Goal: Task Accomplishment & Management: Complete application form

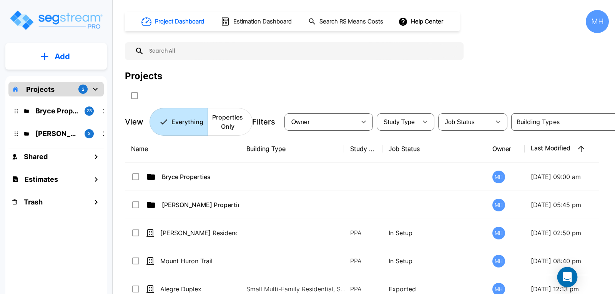
click at [567, 272] on div "Open Intercom Messenger" at bounding box center [567, 277] width 20 height 20
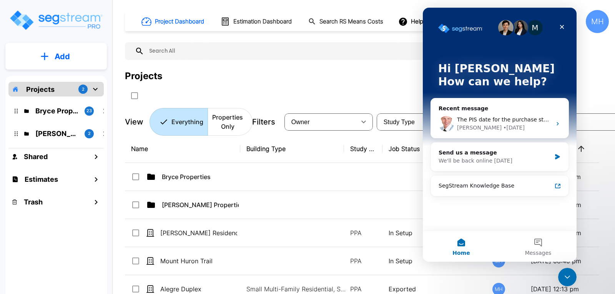
click at [376, 82] on div "Projects" at bounding box center [367, 76] width 484 height 14
click at [568, 22] on div "Close" at bounding box center [562, 27] width 14 height 14
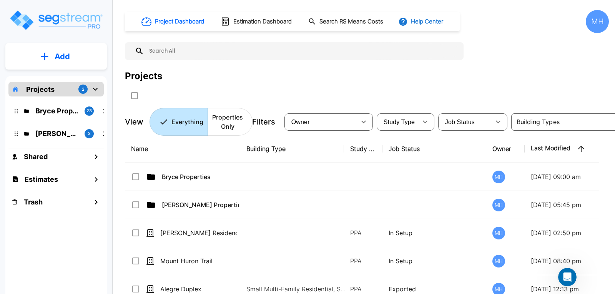
click at [420, 21] on button "Help Center" at bounding box center [422, 21] width 50 height 15
click at [430, 40] on link "Knowledge Base" at bounding box center [436, 42] width 74 height 14
click at [65, 57] on p "Add" at bounding box center [62, 57] width 15 height 12
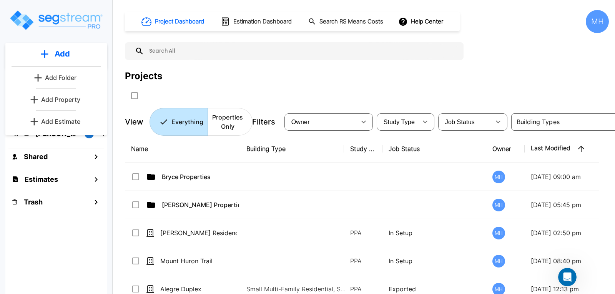
click at [54, 123] on p "Add Estimate" at bounding box center [60, 121] width 39 height 9
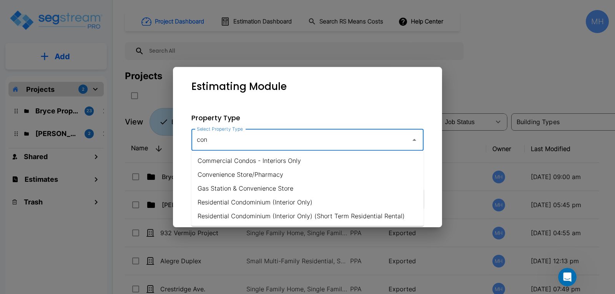
click at [261, 202] on li "Residential Condominium (Interior Only)" at bounding box center [307, 202] width 232 height 14
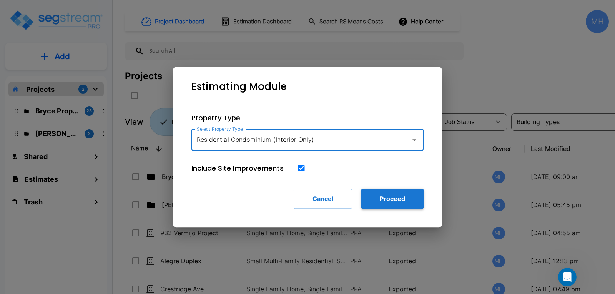
type input "Residential Condominium (Interior Only)"
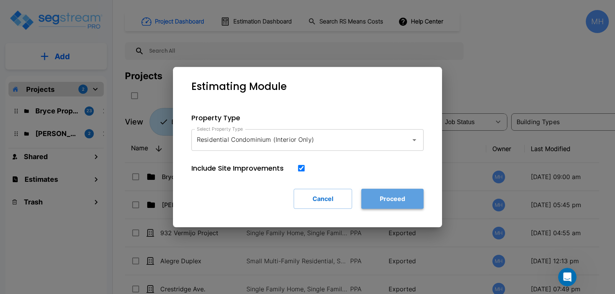
click at [376, 197] on button "Proceed" at bounding box center [392, 199] width 62 height 20
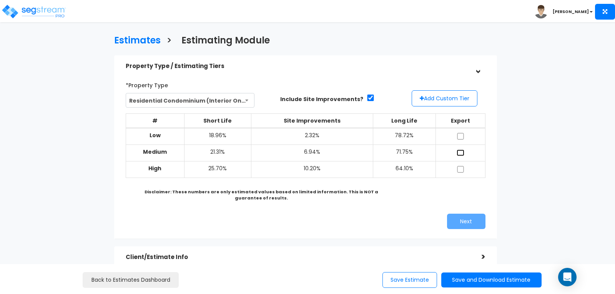
click at [459, 151] on input "checkbox" at bounding box center [461, 153] width 8 height 7
checkbox input "true"
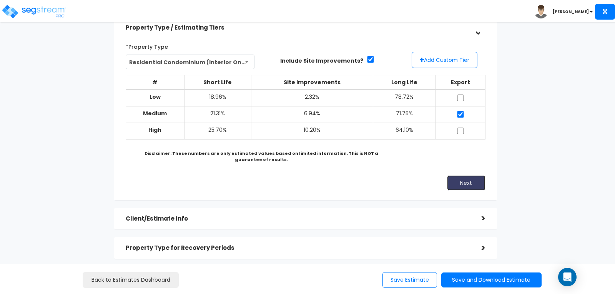
click at [457, 178] on button "Next" at bounding box center [466, 182] width 38 height 15
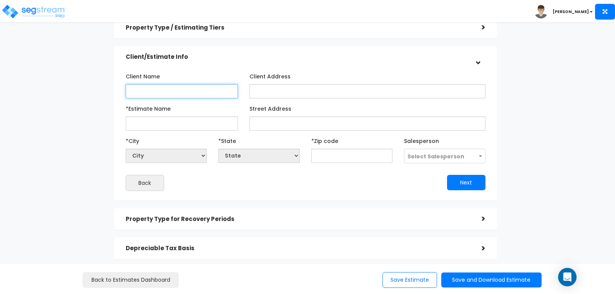
click at [171, 88] on input "Client Name" at bounding box center [182, 91] width 112 height 14
type input "Jarred Baker"
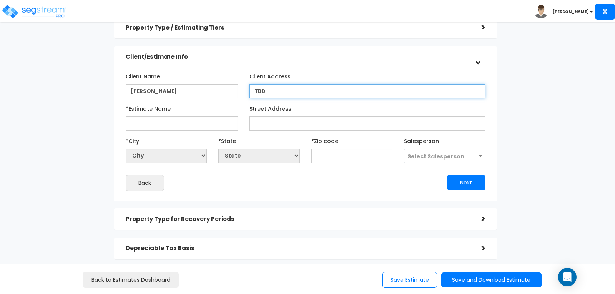
type input "TBD"
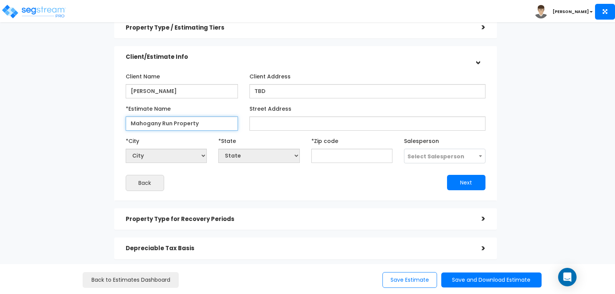
type input "Mahogany Run Property"
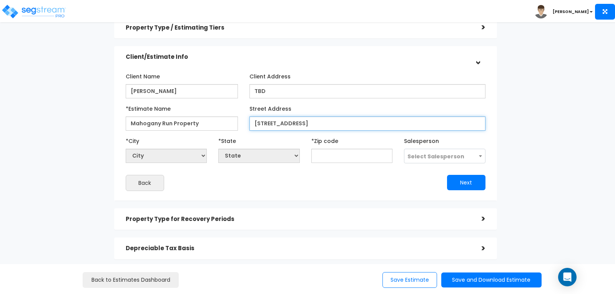
type input "7915 Mahogany Run Lane Unit 1114"
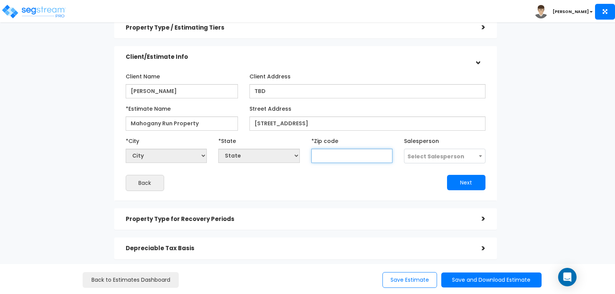
select select "National Average"
type input "34"
select select "GA"
select select
type input "3411"
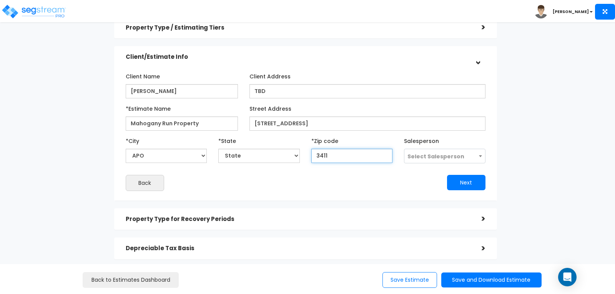
select select "FL"
type input "34113"
click at [475, 182] on button "Next" at bounding box center [466, 182] width 38 height 15
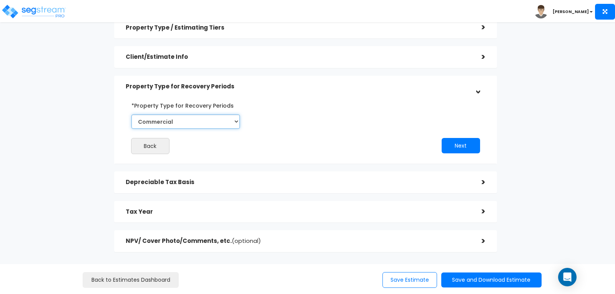
click at [236, 121] on select "Commercial Residential" at bounding box center [185, 122] width 108 height 14
select select "Residential"
click at [131, 115] on select "Commercial Residential" at bounding box center [185, 122] width 108 height 14
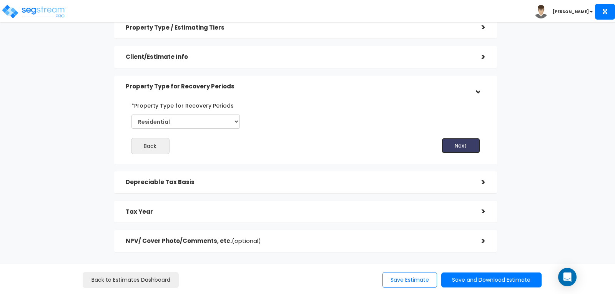
click at [454, 143] on button "Next" at bounding box center [461, 145] width 38 height 15
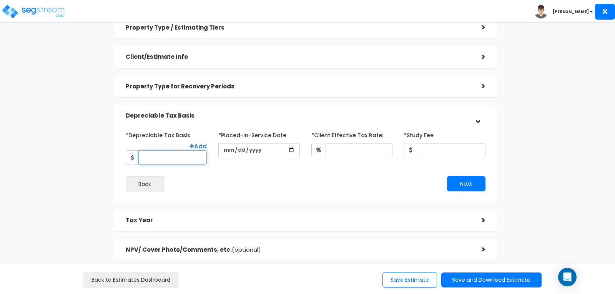
click at [174, 155] on input "*Depreciable Tax Basis" at bounding box center [172, 157] width 68 height 14
type input "450,000"
type input "2025-03-28"
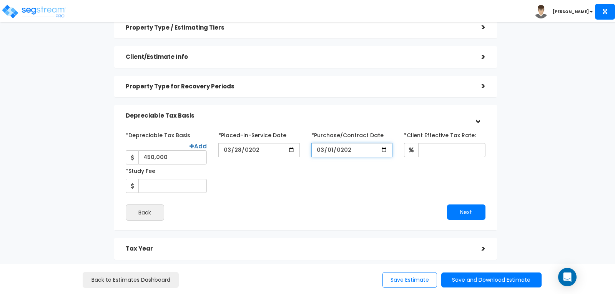
type input "2025-03-01"
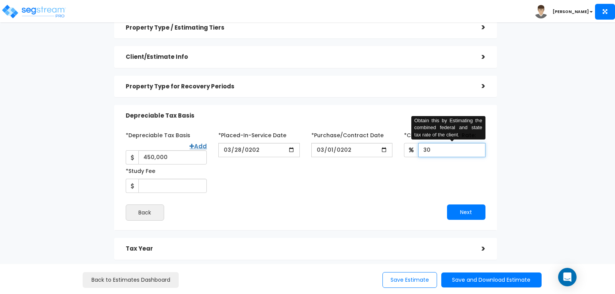
type input "30"
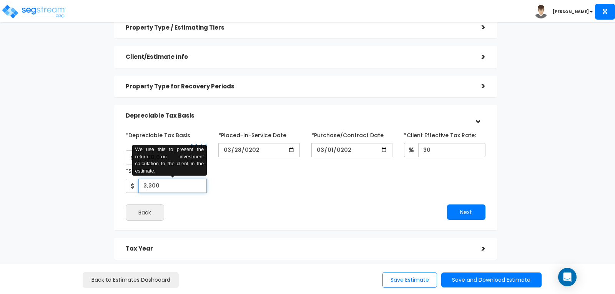
type input "3,300"
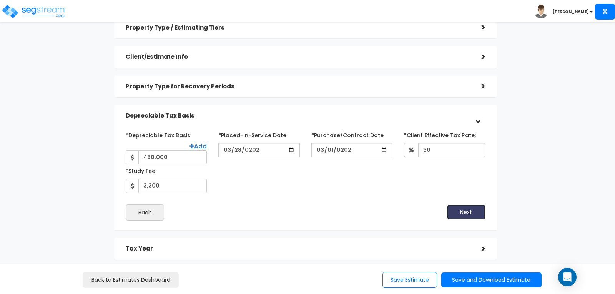
click at [456, 205] on button "Next" at bounding box center [466, 212] width 38 height 15
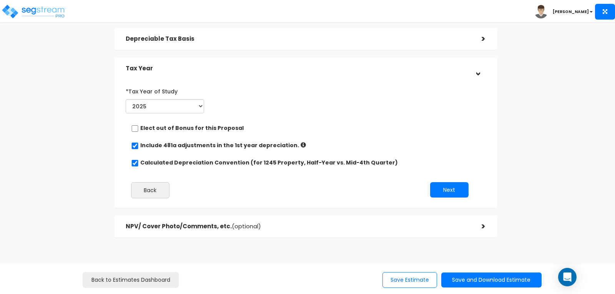
scroll to position [125, 0]
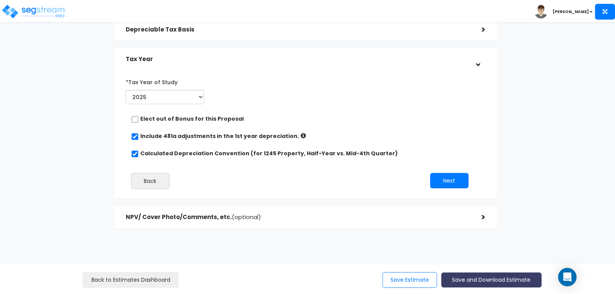
click at [478, 278] on button "Save and Download Estimate" at bounding box center [491, 280] width 100 height 15
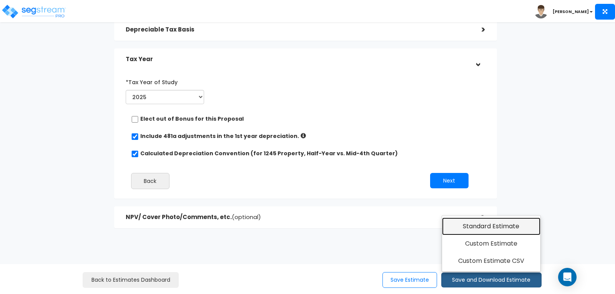
click at [470, 228] on link "Standard Estimate" at bounding box center [491, 227] width 99 height 18
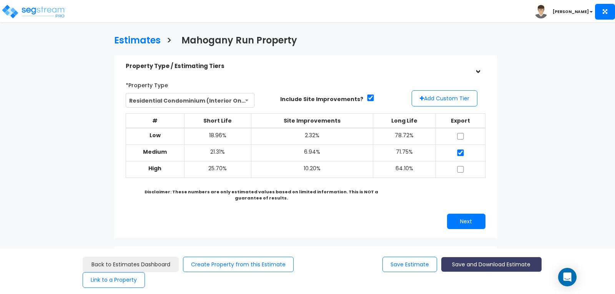
click at [479, 263] on button "Save and Download Estimate" at bounding box center [491, 264] width 100 height 15
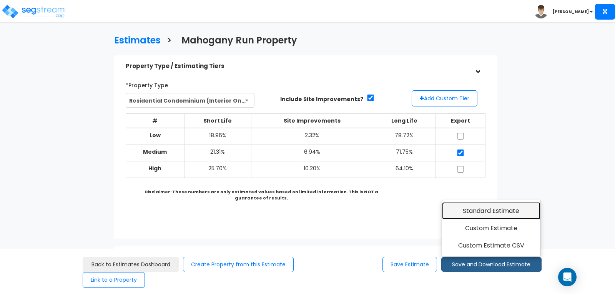
click at [486, 208] on link "Standard Estimate" at bounding box center [491, 211] width 99 height 18
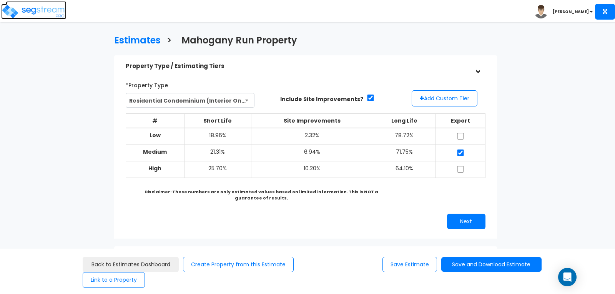
click at [45, 8] on img at bounding box center [33, 11] width 65 height 15
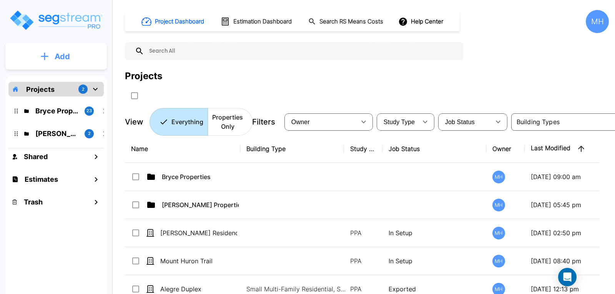
click at [60, 55] on p "Add" at bounding box center [62, 57] width 15 height 12
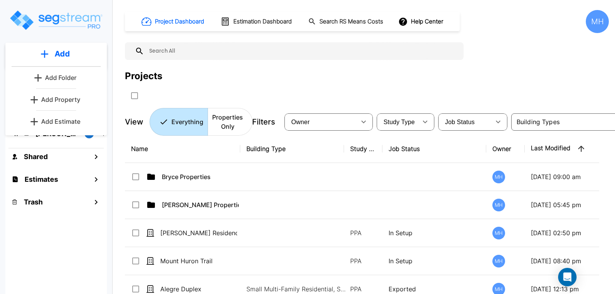
click at [62, 118] on p "Add Estimate" at bounding box center [60, 121] width 39 height 9
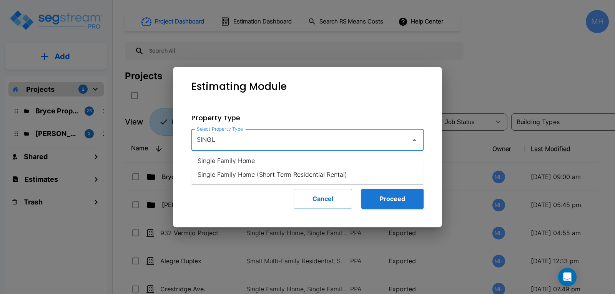
click at [222, 161] on li "Single Family Home" at bounding box center [307, 161] width 232 height 14
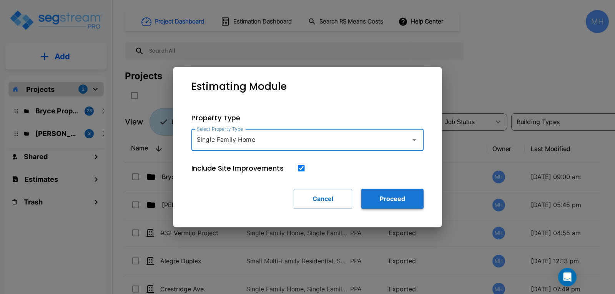
type input "Single Family Home"
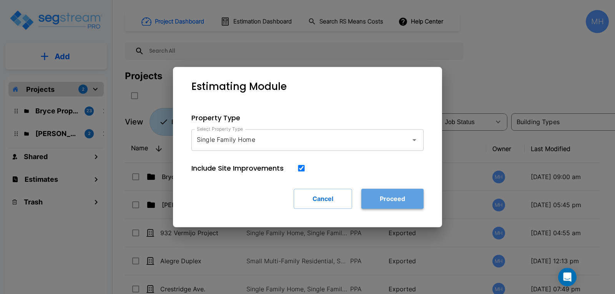
click at [381, 199] on button "Proceed" at bounding box center [392, 199] width 62 height 20
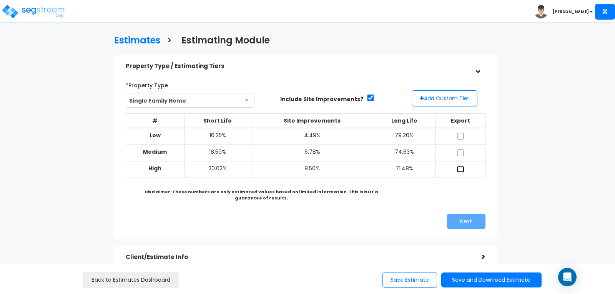
click at [460, 168] on input "checkbox" at bounding box center [461, 169] width 8 height 7
checkbox input "true"
click at [459, 216] on button "Next" at bounding box center [466, 221] width 38 height 15
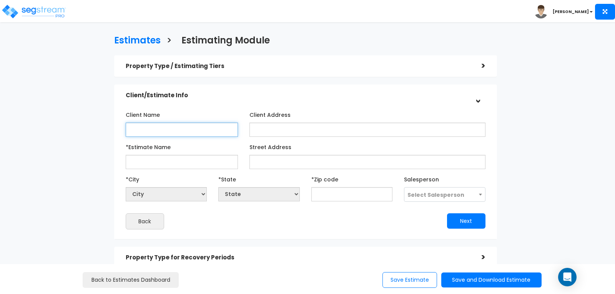
click at [176, 129] on input "Client Name" at bounding box center [182, 130] width 112 height 14
type input "[PERSON_NAME]"
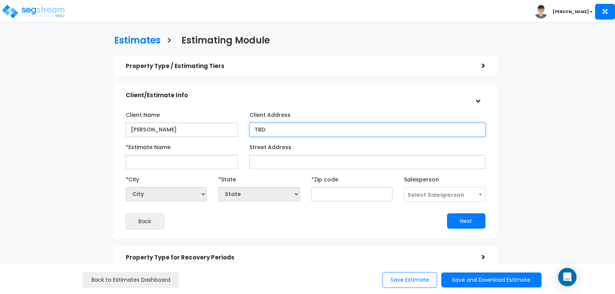
type input "TBD"
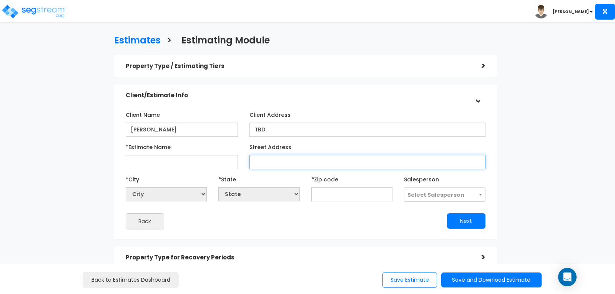
click at [298, 159] on input "Street Address" at bounding box center [368, 162] width 236 height 14
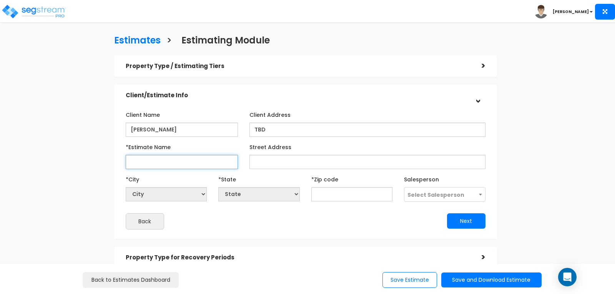
click at [159, 160] on input "*Estimate Name" at bounding box center [182, 162] width 112 height 14
type input "Blue Sage Property"
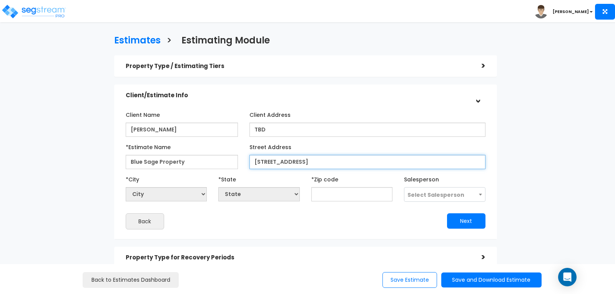
type input "11320 Blue Sage Ave."
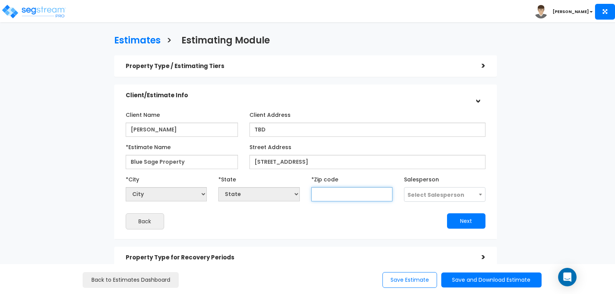
select select "National Average"
type input "9"
select select "CA"
type input "93730"
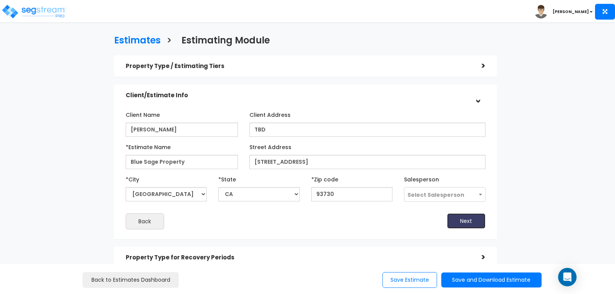
click at [463, 218] on button "Next" at bounding box center [466, 220] width 38 height 15
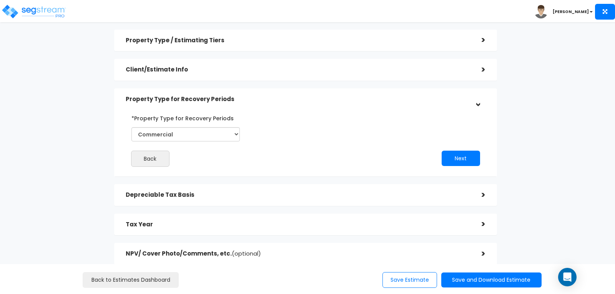
scroll to position [38, 0]
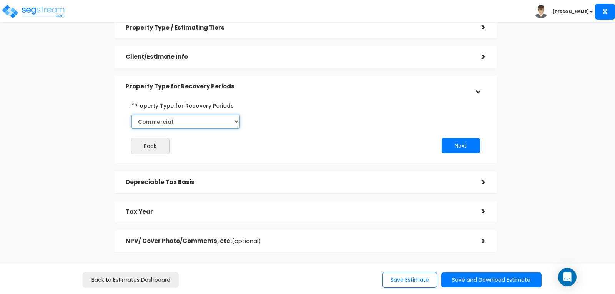
click at [236, 120] on select "Commercial Residential" at bounding box center [185, 122] width 108 height 14
select select "Residential"
click at [131, 115] on select "Commercial Residential" at bounding box center [185, 122] width 108 height 14
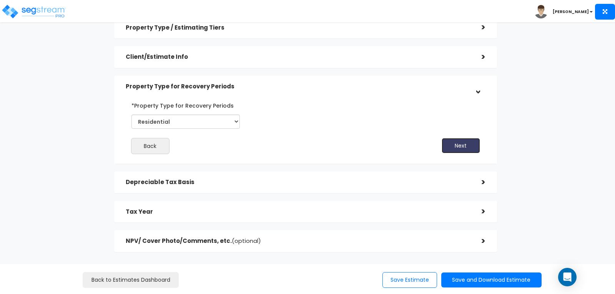
click at [459, 145] on button "Next" at bounding box center [461, 145] width 38 height 15
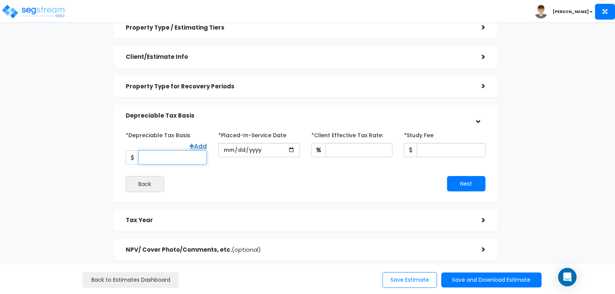
click at [166, 150] on input "*Depreciable Tax Basis" at bounding box center [172, 157] width 68 height 14
type input "880,000"
type input "2025-07-29"
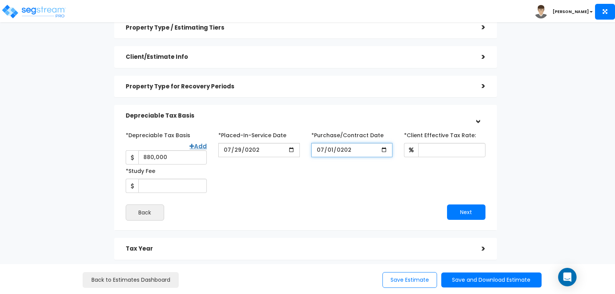
type input "2025-07-01"
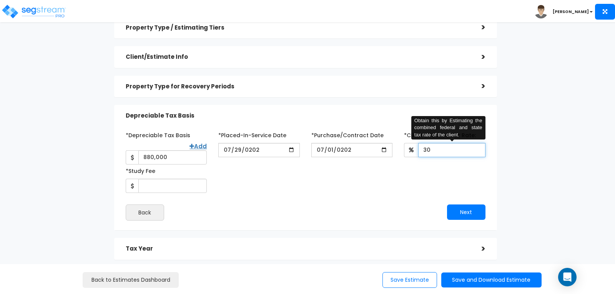
type input "30"
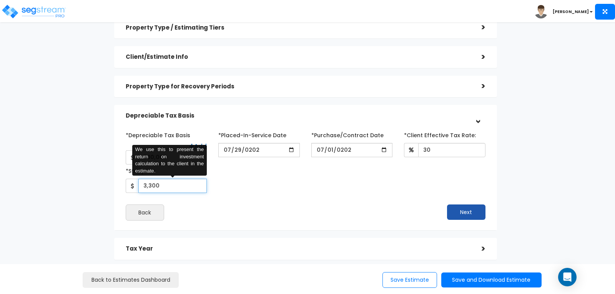
type input "3,300"
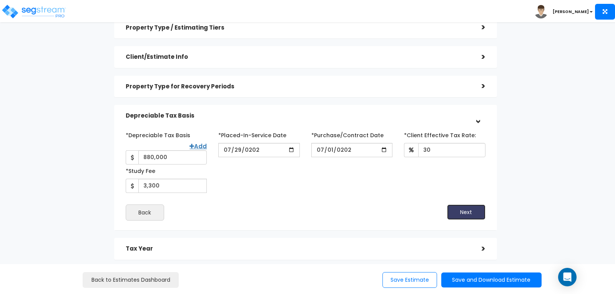
click at [459, 205] on button "Next" at bounding box center [466, 212] width 38 height 15
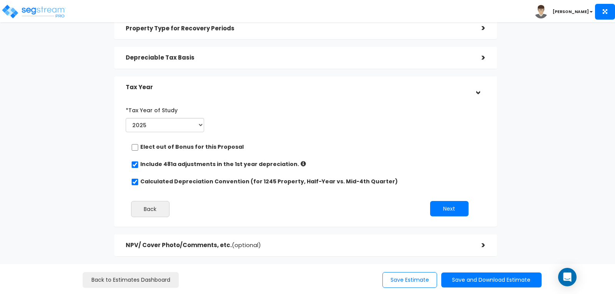
scroll to position [115, 0]
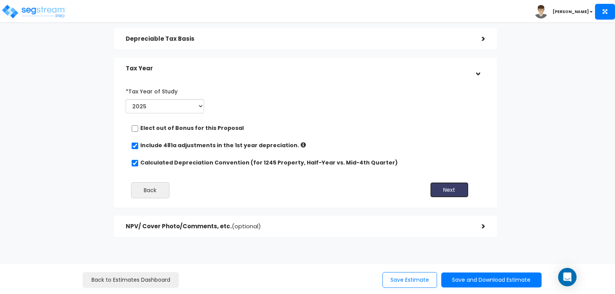
click at [445, 188] on button "Next" at bounding box center [449, 189] width 38 height 15
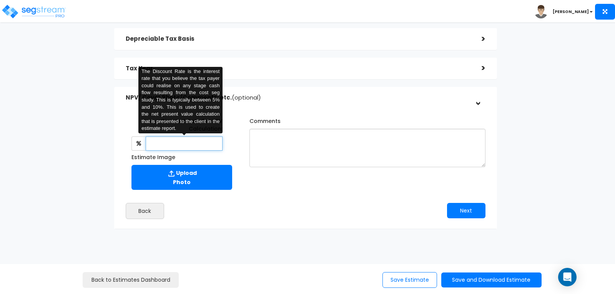
click at [178, 141] on input "text" at bounding box center [184, 143] width 77 height 14
type input "8"
click at [274, 186] on div "Discount Rate for NPV Calculation: 8 The Discount Rate is the interest rate tha…" at bounding box center [305, 152] width 371 height 83
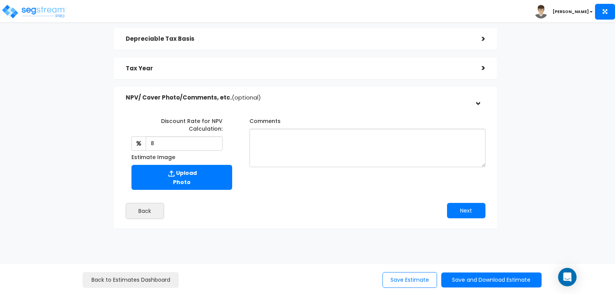
scroll to position [116, 0]
click at [465, 205] on button "Next" at bounding box center [466, 210] width 38 height 15
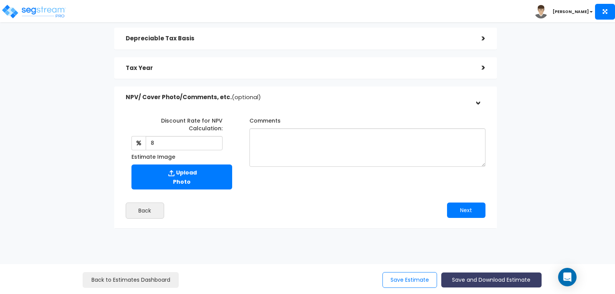
click at [489, 281] on button "Save and Download Estimate" at bounding box center [491, 280] width 100 height 15
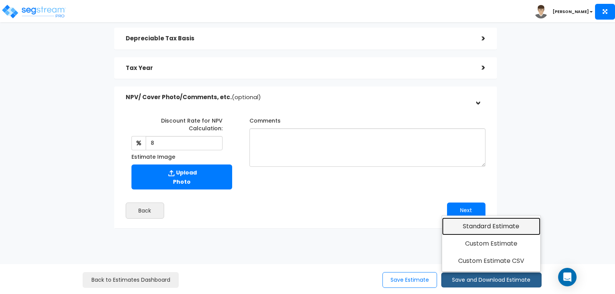
click at [480, 223] on link "Standard Estimate" at bounding box center [491, 227] width 99 height 18
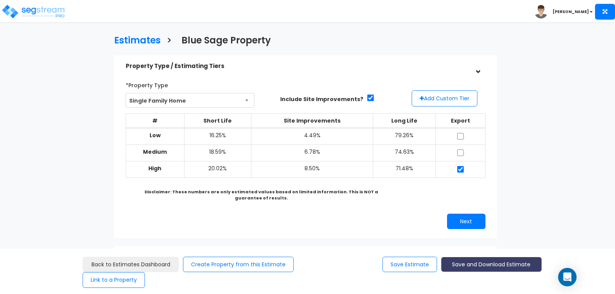
click at [487, 264] on button "Save and Download Estimate" at bounding box center [491, 264] width 100 height 15
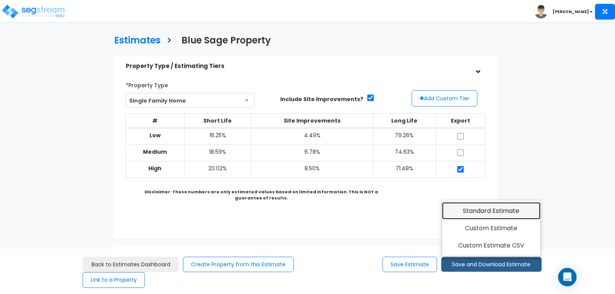
click at [480, 210] on link "Standard Estimate" at bounding box center [491, 211] width 99 height 18
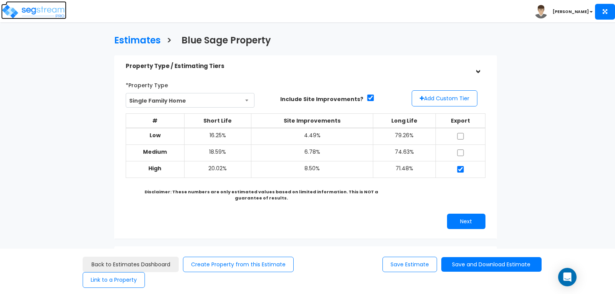
click at [42, 8] on img at bounding box center [33, 11] width 65 height 15
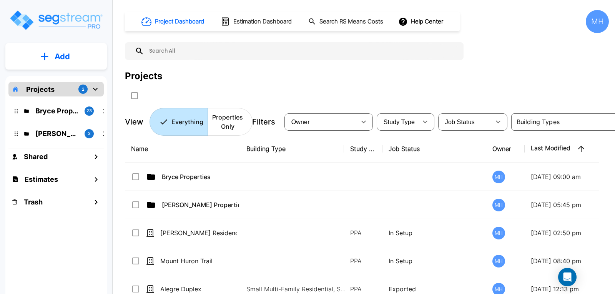
click at [54, 55] on button "Add" at bounding box center [55, 56] width 101 height 22
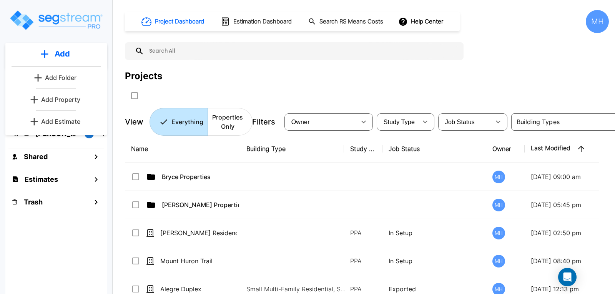
click at [61, 120] on p "Add Estimate" at bounding box center [60, 121] width 39 height 9
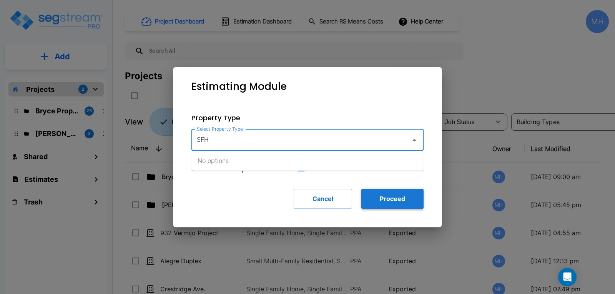
type input "SFH"
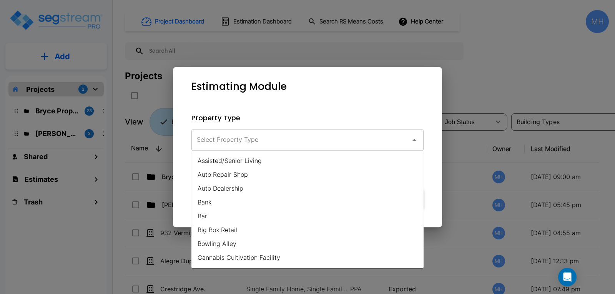
click at [398, 196] on body "× Your report is being generated. Be patient! × We're working on your Modificat…" at bounding box center [307, 147] width 615 height 294
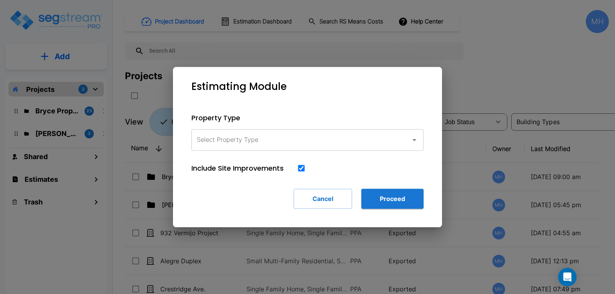
click at [310, 138] on input "Select Property Type" at bounding box center [299, 140] width 209 height 15
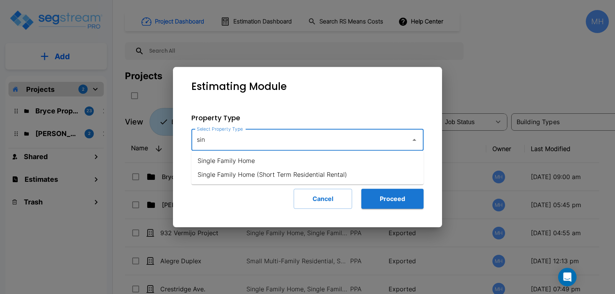
click at [253, 163] on li "Single Family Home" at bounding box center [307, 161] width 232 height 14
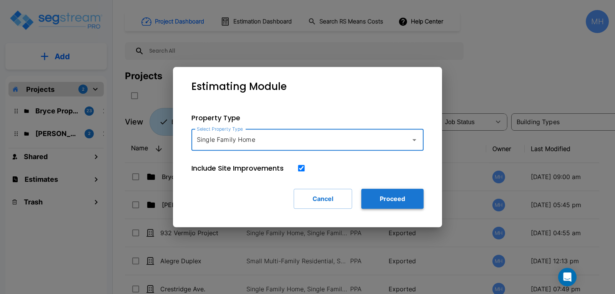
type input "Single Family Home"
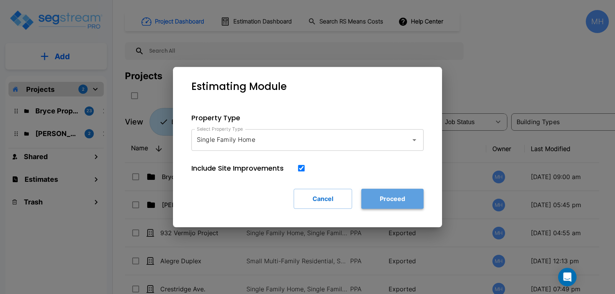
click at [379, 197] on button "Proceed" at bounding box center [392, 199] width 62 height 20
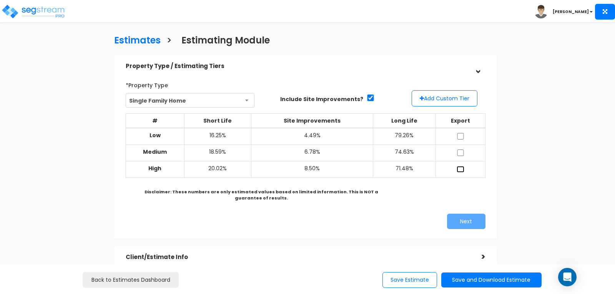
click at [460, 168] on input "checkbox" at bounding box center [461, 169] width 8 height 7
checkbox input "true"
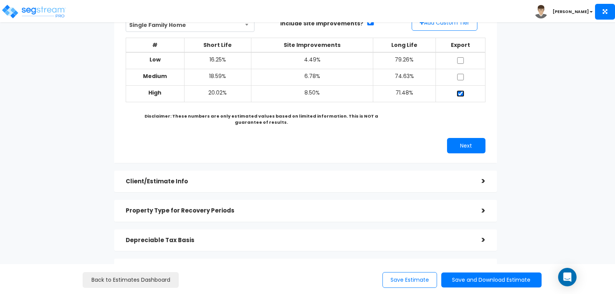
scroll to position [77, 0]
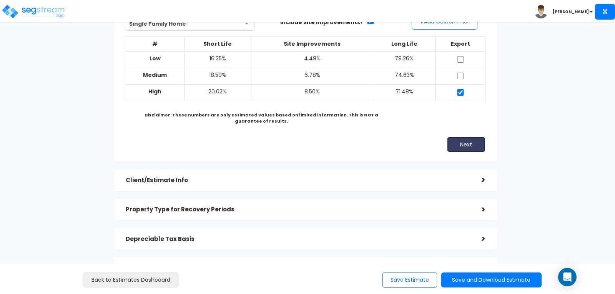
click at [459, 140] on button "Next" at bounding box center [466, 144] width 38 height 15
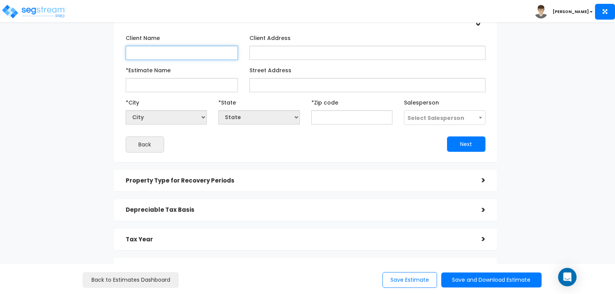
click at [184, 52] on input "Client Name" at bounding box center [182, 53] width 112 height 14
type input "s"
type input "[PERSON_NAME]"
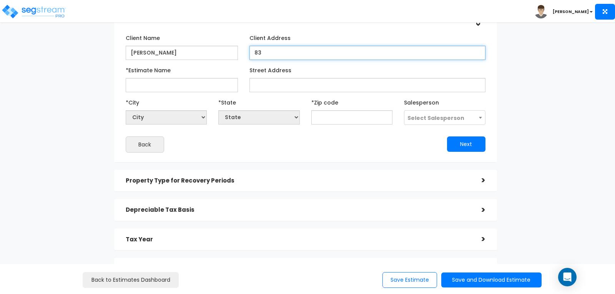
type input "8"
type input "TBD"
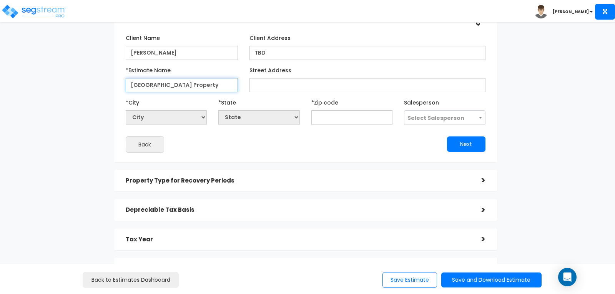
type input "[GEOGRAPHIC_DATA] Property"
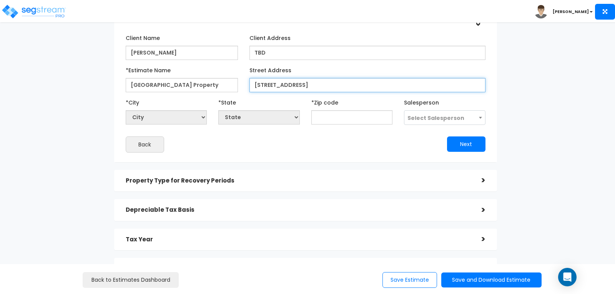
type input "[STREET_ADDRESS]"
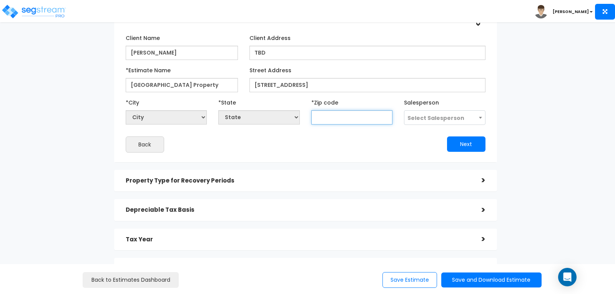
select select "National Average"
type input "34"
select select "GA"
select select
type input "3410"
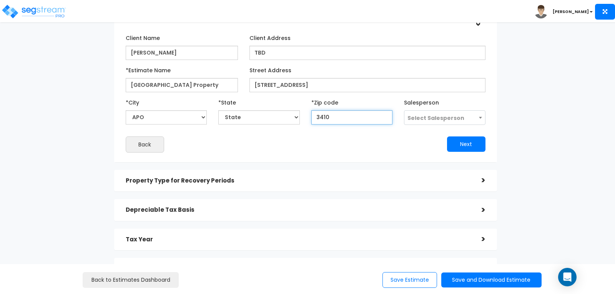
select select "FL"
type input "34108"
click at [465, 143] on button "Next" at bounding box center [466, 143] width 38 height 15
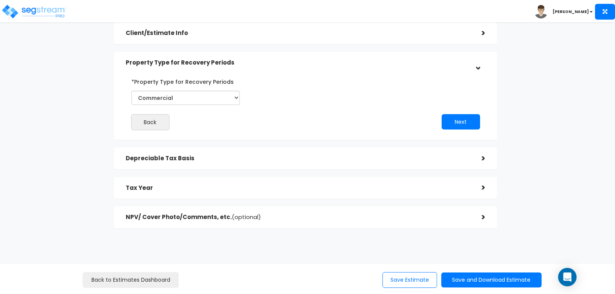
scroll to position [62, 0]
click at [234, 98] on select "Commercial Residential" at bounding box center [185, 98] width 108 height 14
select select "Residential"
click at [131, 91] on select "Commercial Residential" at bounding box center [185, 98] width 108 height 14
click at [465, 118] on button "Next" at bounding box center [461, 121] width 38 height 15
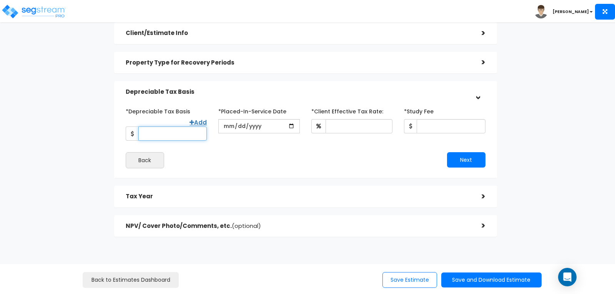
click at [182, 126] on input "*Depreciable Tax Basis" at bounding box center [172, 133] width 68 height 14
type input "9,950,000"
type input "[DATE]"
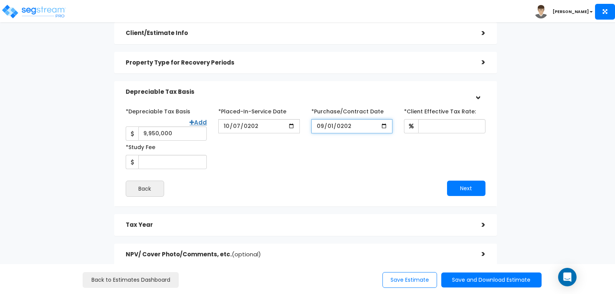
type input "[DATE]"
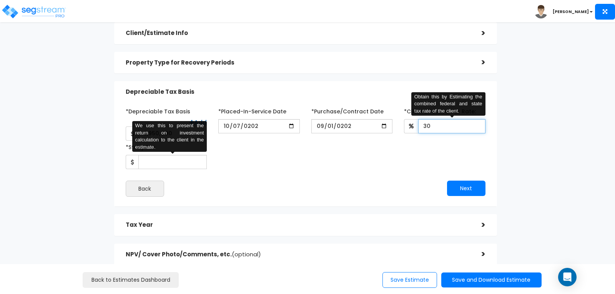
type input "30"
click at [153, 160] on input "*Study Fee" at bounding box center [172, 162] width 68 height 14
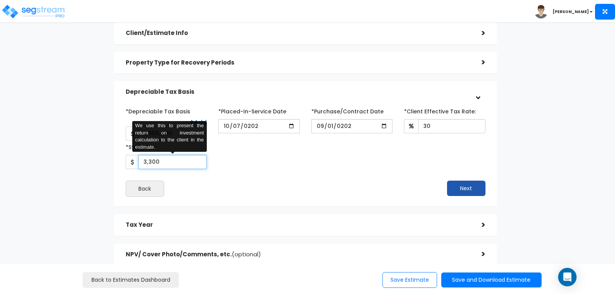
type input "3,300"
click at [461, 181] on button "Next" at bounding box center [466, 188] width 38 height 15
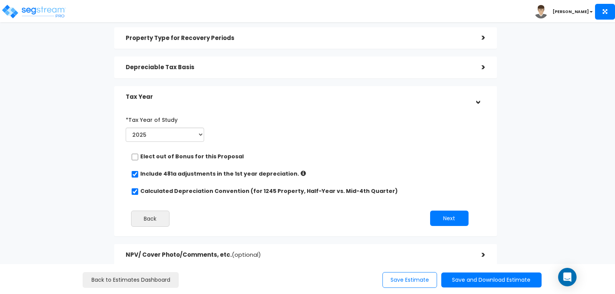
scroll to position [101, 0]
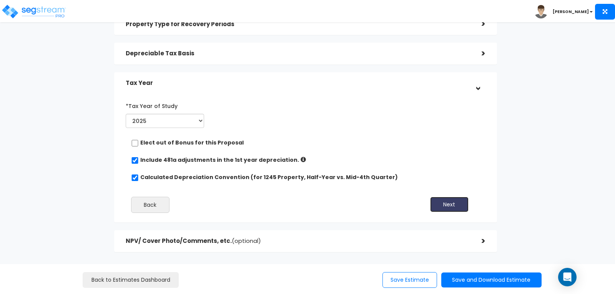
click at [445, 206] on button "Next" at bounding box center [449, 204] width 38 height 15
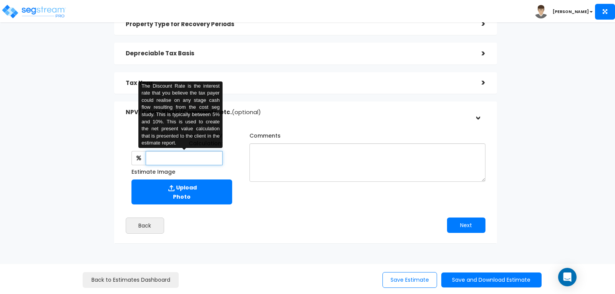
click at [181, 159] on input "text" at bounding box center [184, 158] width 77 height 14
type input "8"
click at [362, 206] on div "Discount Rate for NPV Calculation: 8 The Discount Rate is the interest rate tha…" at bounding box center [305, 166] width 371 height 83
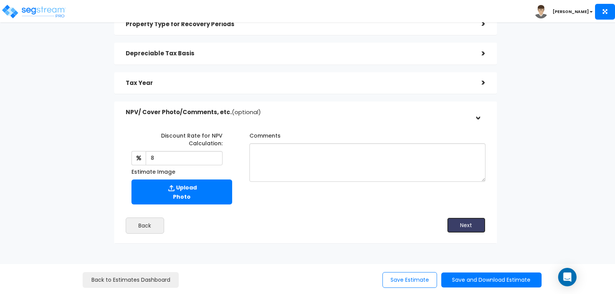
click at [459, 222] on button "Next" at bounding box center [466, 225] width 38 height 15
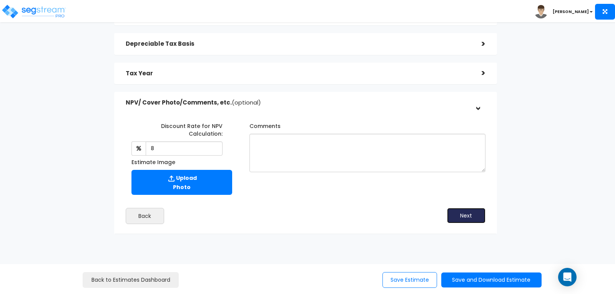
scroll to position [116, 0]
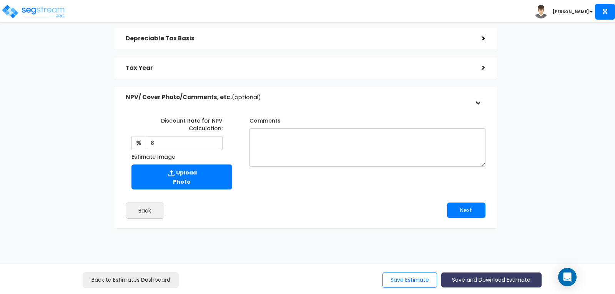
click at [489, 280] on button "Save and Download Estimate" at bounding box center [491, 280] width 100 height 15
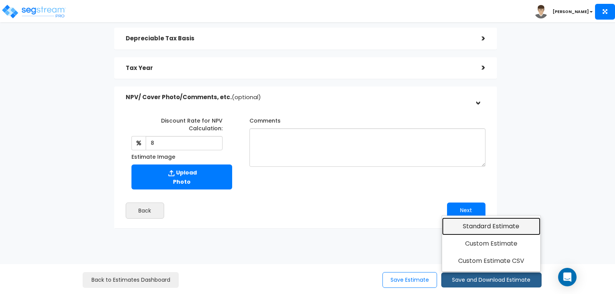
click at [482, 228] on link "Standard Estimate" at bounding box center [491, 227] width 99 height 18
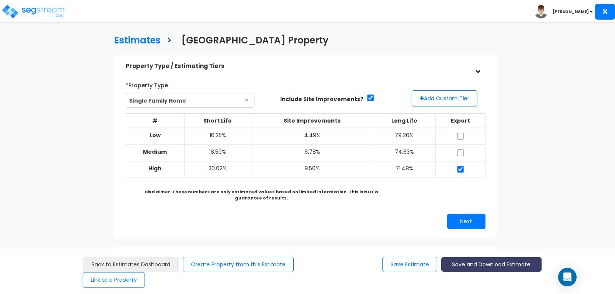
click at [484, 263] on button "Save and Download Estimate" at bounding box center [491, 264] width 100 height 15
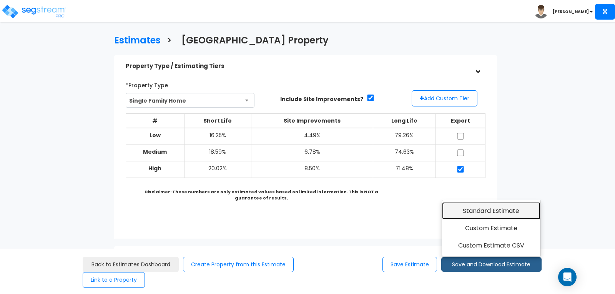
click at [479, 211] on link "Standard Estimate" at bounding box center [491, 211] width 99 height 18
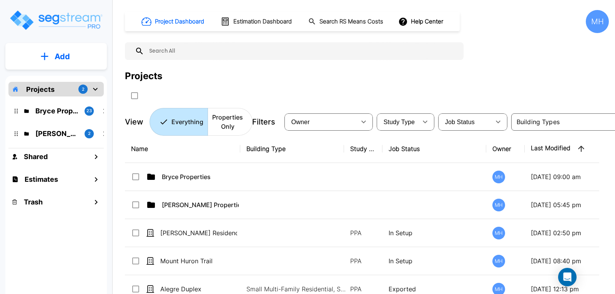
click at [50, 53] on button "Add" at bounding box center [55, 56] width 101 height 22
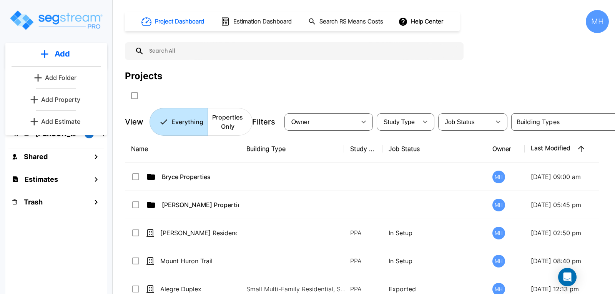
click at [56, 118] on p "Add Estimate" at bounding box center [60, 121] width 39 height 9
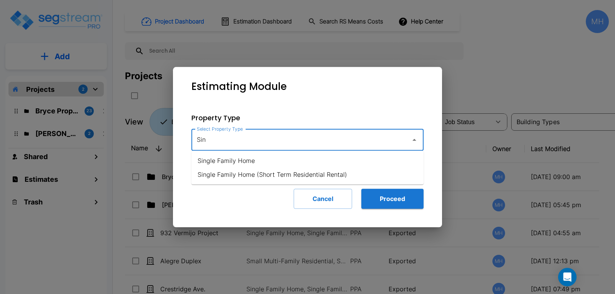
click at [251, 160] on li "Single Family Home" at bounding box center [307, 161] width 232 height 14
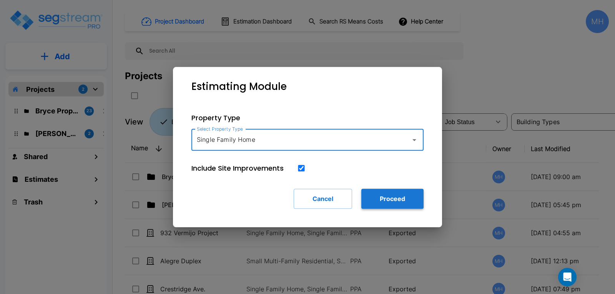
type input "Single Family Home"
click at [388, 198] on button "Proceed" at bounding box center [392, 199] width 62 height 20
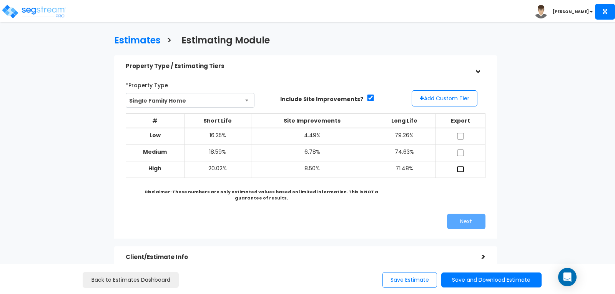
click at [460, 167] on input "checkbox" at bounding box center [461, 169] width 8 height 7
checkbox input "true"
click at [459, 216] on button "Next" at bounding box center [466, 221] width 38 height 15
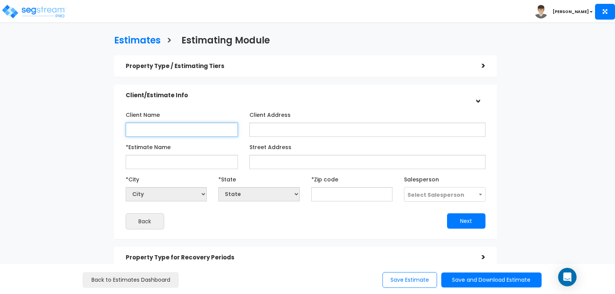
click at [171, 125] on input "Client Name" at bounding box center [182, 130] width 112 height 14
type input "Eric Simmons"
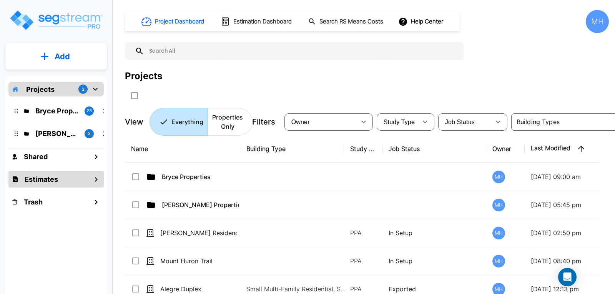
click at [55, 181] on h1 "Estimates" at bounding box center [41, 179] width 33 height 10
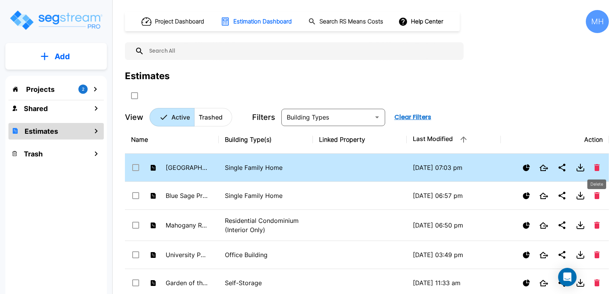
click at [599, 166] on icon "Delete" at bounding box center [596, 167] width 5 height 7
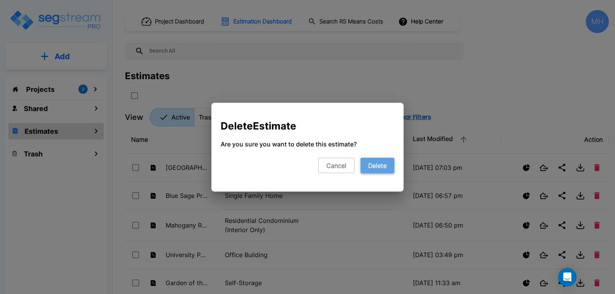
click at [375, 164] on button "Delete" at bounding box center [378, 165] width 34 height 15
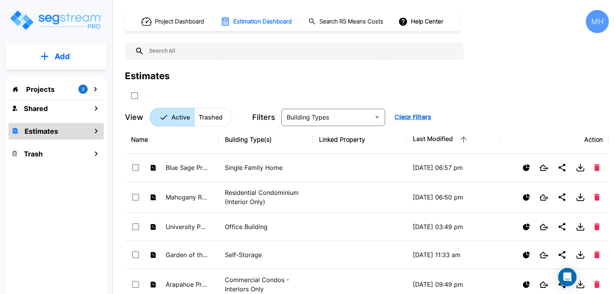
click at [55, 53] on p "Add" at bounding box center [62, 57] width 15 height 12
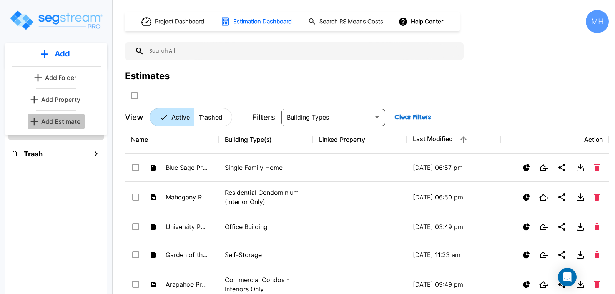
click at [56, 122] on p "Add Estimate" at bounding box center [60, 121] width 39 height 9
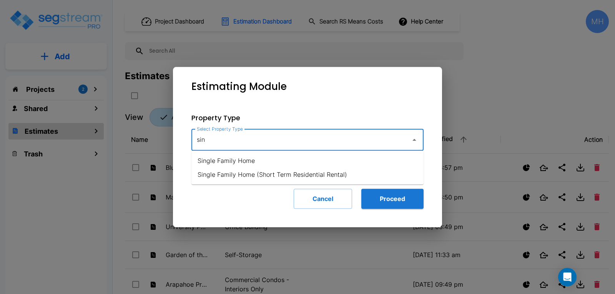
click at [237, 158] on li "Single Family Home" at bounding box center [307, 161] width 232 height 14
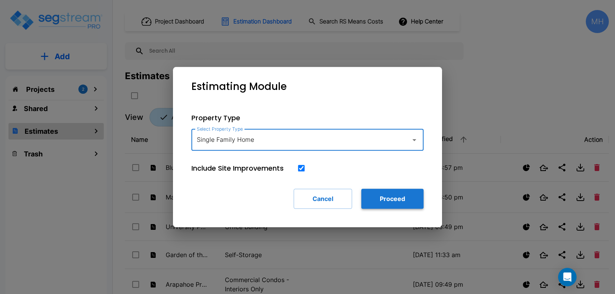
type input "Single Family Home"
click at [377, 200] on button "Proceed" at bounding box center [392, 199] width 62 height 20
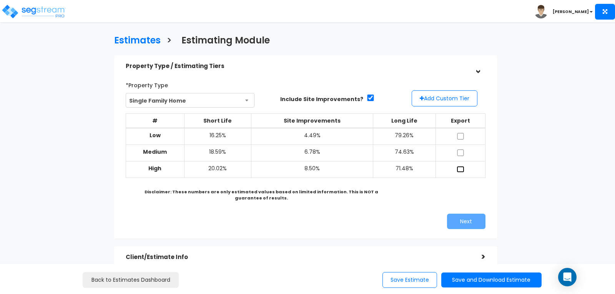
click at [458, 167] on input "checkbox" at bounding box center [461, 169] width 8 height 7
checkbox input "true"
click at [456, 221] on button "Next" at bounding box center [466, 221] width 38 height 15
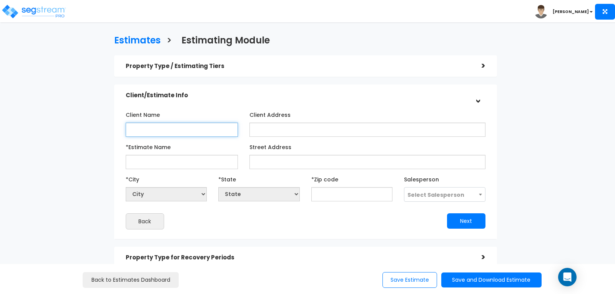
click at [165, 132] on input "Client Name" at bounding box center [182, 130] width 112 height 14
type input "[PERSON_NAME]"
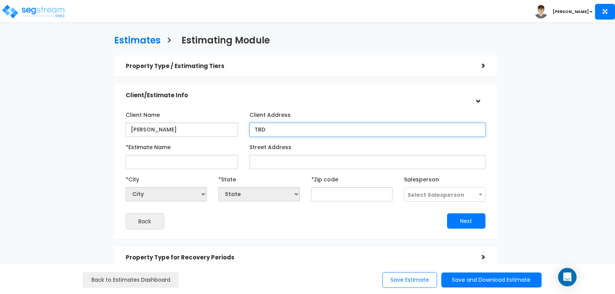
type input "TBD"
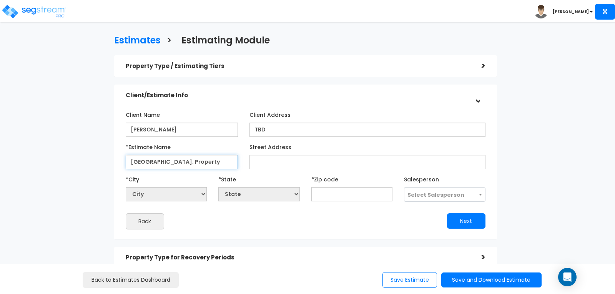
type input "[GEOGRAPHIC_DATA]. Property"
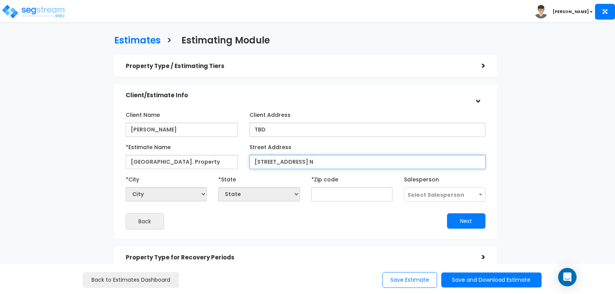
type input "[STREET_ADDRESS] N"
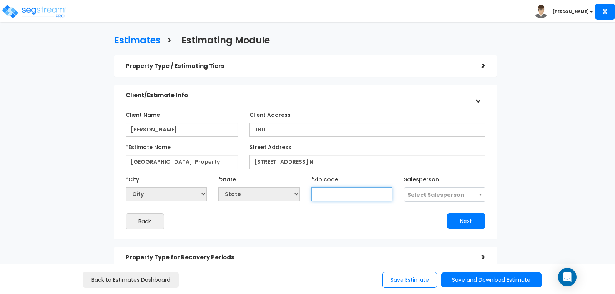
select select "National Average"
type input "34"
select select "GA"
select select
type input "3410"
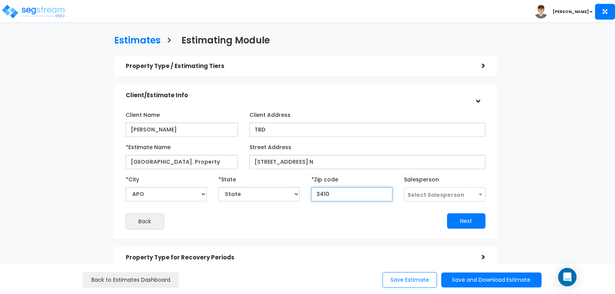
select select "FL"
type input "34108"
click at [382, 213] on div "Next" at bounding box center [399, 220] width 186 height 15
click at [464, 217] on button "Next" at bounding box center [466, 220] width 38 height 15
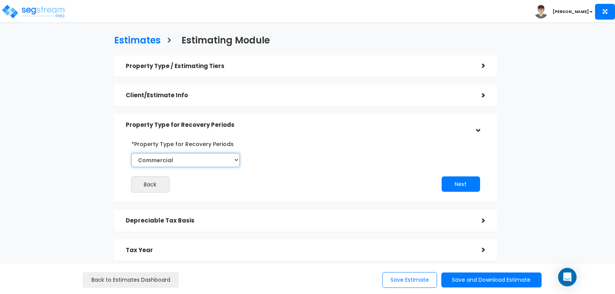
click at [235, 156] on select "Commercial Residential" at bounding box center [185, 160] width 108 height 14
select select "Residential"
click at [131, 153] on select "Commercial Residential" at bounding box center [185, 160] width 108 height 14
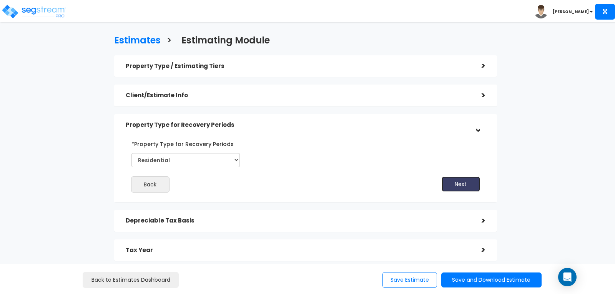
click at [465, 186] on button "Next" at bounding box center [461, 183] width 38 height 15
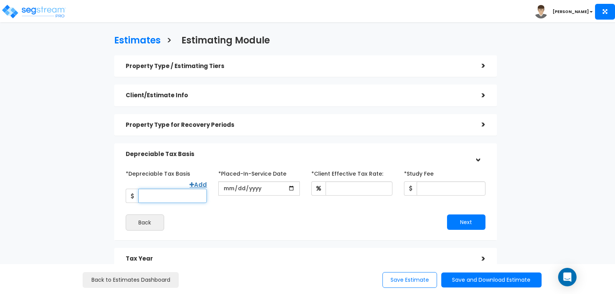
click at [198, 189] on input "*Depreciable Tax Basis" at bounding box center [172, 196] width 68 height 14
type input "950,000"
type input "[DATE]"
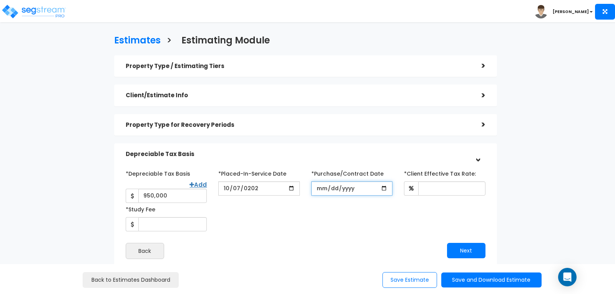
drag, startPoint x: 321, startPoint y: 188, endPoint x: 324, endPoint y: 195, distance: 7.4
click at [321, 188] on input "*Purchase/Contract Date" at bounding box center [351, 188] width 81 height 14
type input "2025-09-01"
click at [343, 210] on div "*Depreciable Tax Basis Add 950,000 *Placed-In-Service Date" at bounding box center [305, 199] width 371 height 64
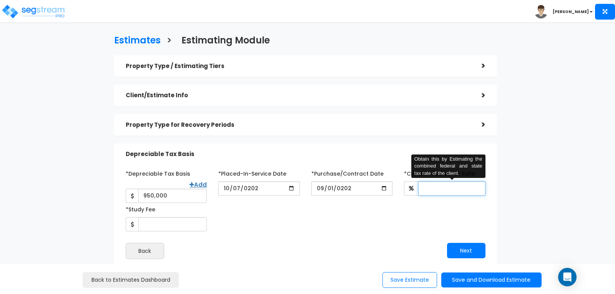
click at [425, 187] on input "*Client Effective Tax Rate:" at bounding box center [451, 188] width 67 height 14
type input "30"
drag, startPoint x: 372, startPoint y: 210, endPoint x: 336, endPoint y: 216, distance: 37.0
click at [371, 210] on div "*Depreciable Tax Basis Add 950,000 *Placed-In-Service Date" at bounding box center [305, 199] width 371 height 64
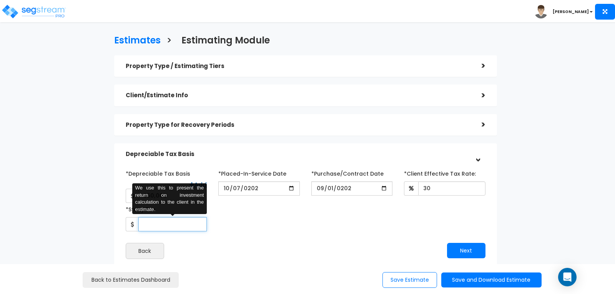
click at [180, 220] on input "*Study Fee" at bounding box center [172, 224] width 68 height 14
type input "3,300"
click at [254, 230] on div "*Depreciable Tax Basis Add 950,000 *Placed-In-Service Date 2025-10-07" at bounding box center [306, 213] width 360 height 92
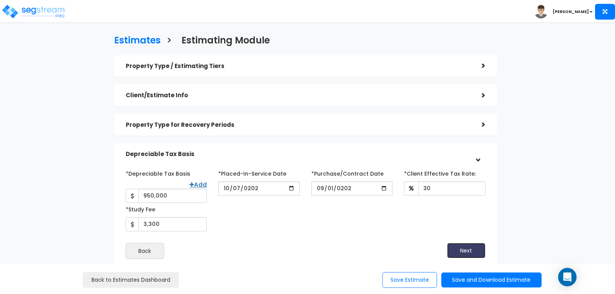
click at [463, 243] on button "Next" at bounding box center [466, 250] width 38 height 15
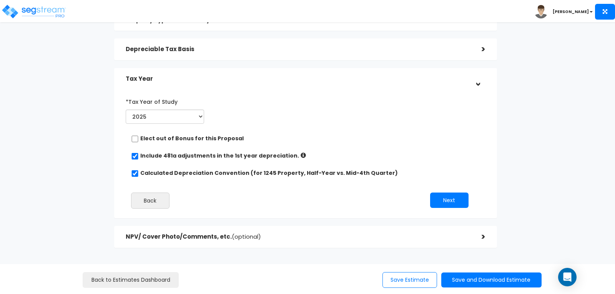
scroll to position [115, 0]
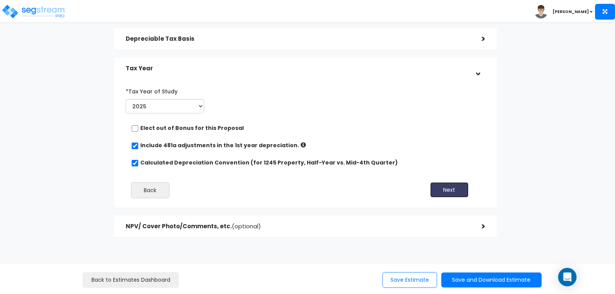
click at [448, 186] on button "Next" at bounding box center [449, 189] width 38 height 15
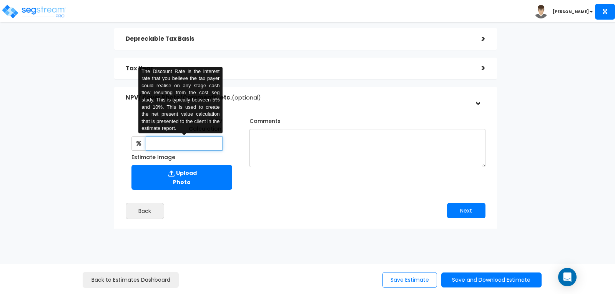
click at [201, 143] on input "text" at bounding box center [184, 143] width 77 height 14
type input "8"
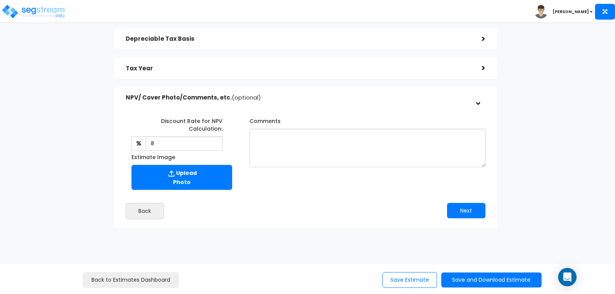
click at [296, 186] on div "Discount Rate for NPV Calculation: 8 The Discount Rate is the interest rate tha…" at bounding box center [305, 152] width 371 height 83
click at [464, 206] on button "Next" at bounding box center [466, 210] width 38 height 15
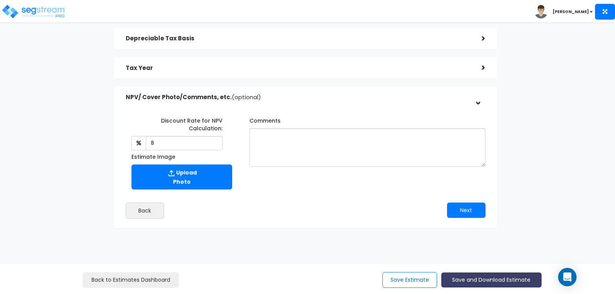
click at [478, 282] on button "Save and Download Estimate" at bounding box center [491, 280] width 100 height 15
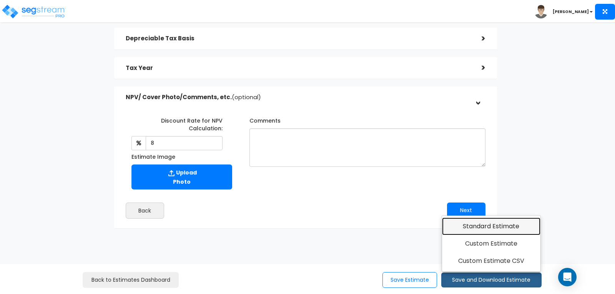
click at [480, 226] on link "Standard Estimate" at bounding box center [491, 227] width 99 height 18
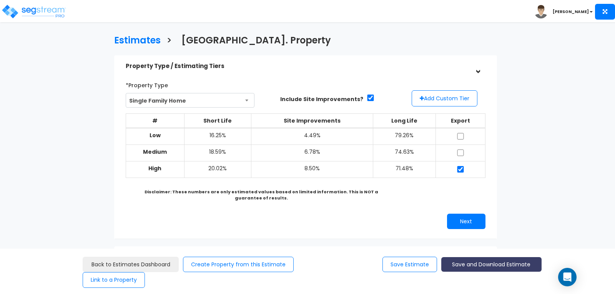
click at [482, 261] on button "Save and Download Estimate" at bounding box center [491, 264] width 100 height 15
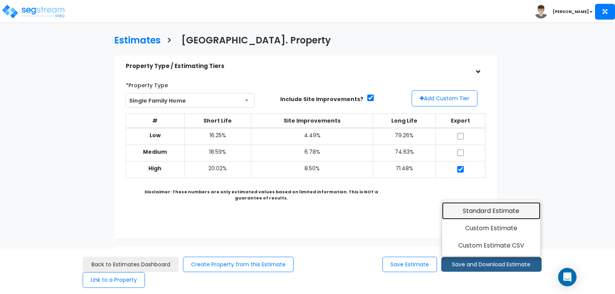
click at [482, 211] on link "Standard Estimate" at bounding box center [491, 211] width 99 height 18
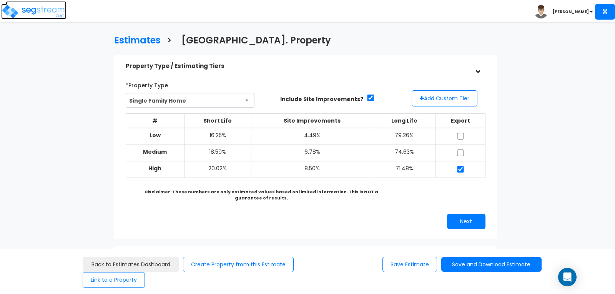
click at [35, 9] on img at bounding box center [33, 11] width 65 height 15
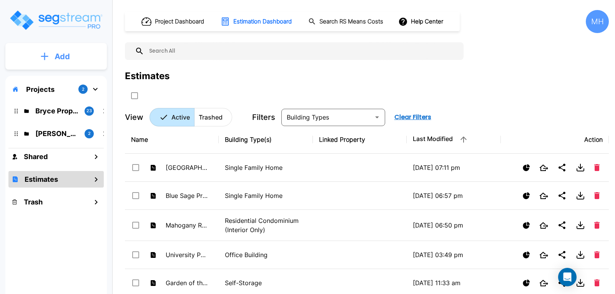
click at [61, 53] on p "Add" at bounding box center [62, 57] width 15 height 12
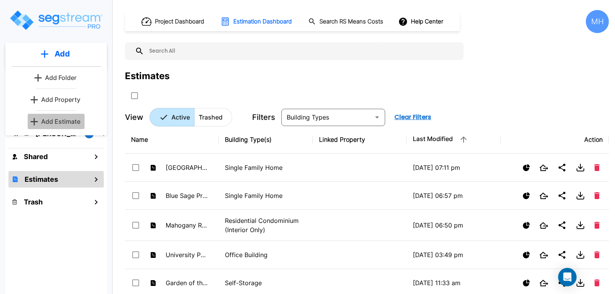
click at [67, 121] on p "Add Estimate" at bounding box center [60, 121] width 39 height 9
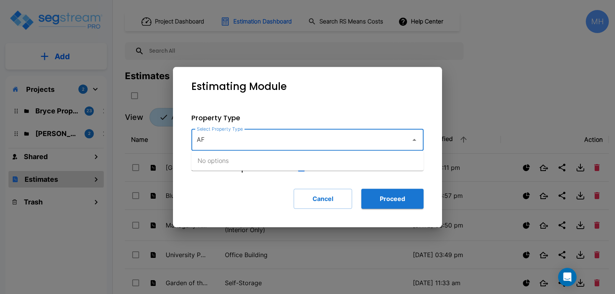
type input "A"
click at [252, 156] on li "Single Family Home" at bounding box center [307, 161] width 232 height 14
type input "Single Family Home"
click at [381, 202] on button "Proceed" at bounding box center [392, 199] width 62 height 20
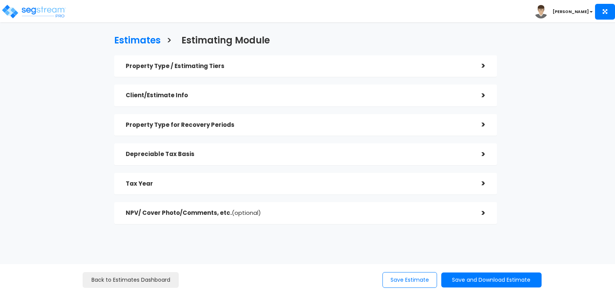
checkbox input "true"
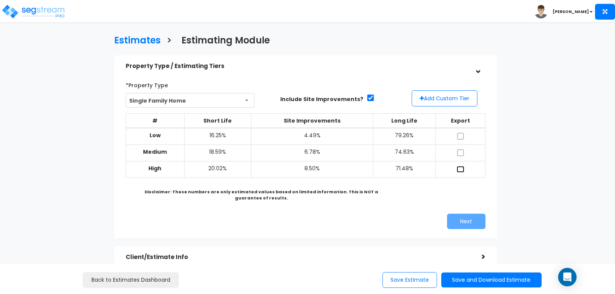
click at [461, 169] on input "checkbox" at bounding box center [461, 169] width 8 height 7
checkbox input "true"
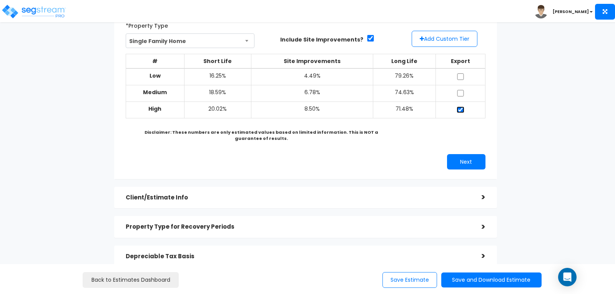
scroll to position [77, 0]
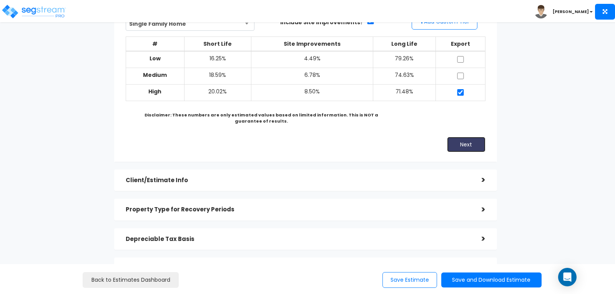
click at [458, 146] on button "Next" at bounding box center [466, 144] width 38 height 15
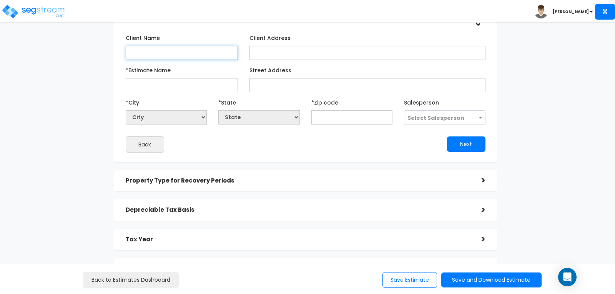
click at [160, 49] on input "Client Name" at bounding box center [182, 53] width 112 height 14
type input "Angelia Chinkeefatt"
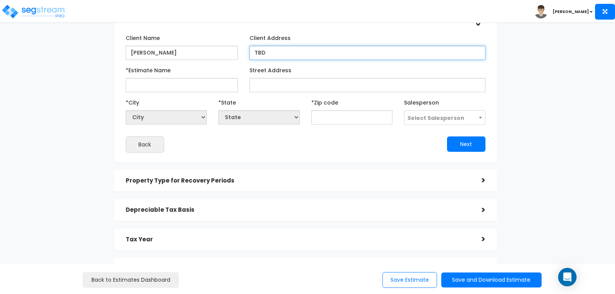
type input "TBD"
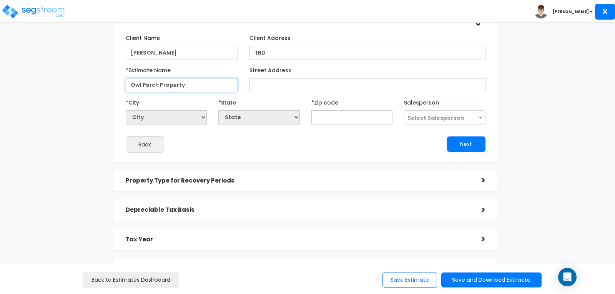
type input "Owl Perch Property"
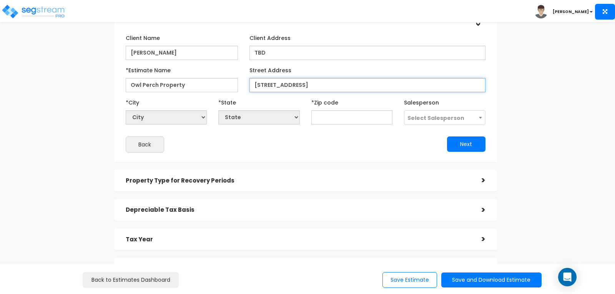
type input "9804 Owl Perch Loop"
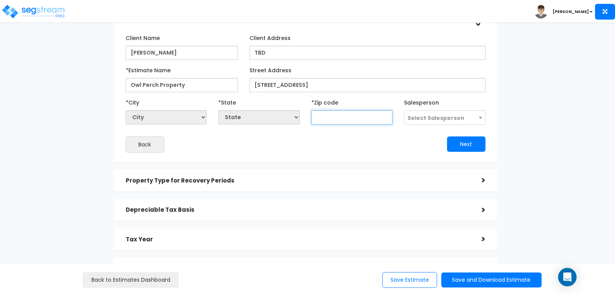
select select "National Average"
type input "80"
select select "CO"
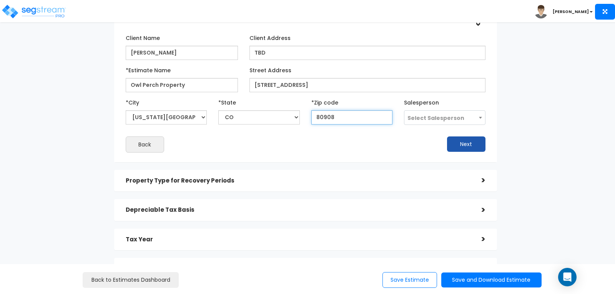
type input "80908"
click at [458, 140] on button "Next" at bounding box center [466, 143] width 38 height 15
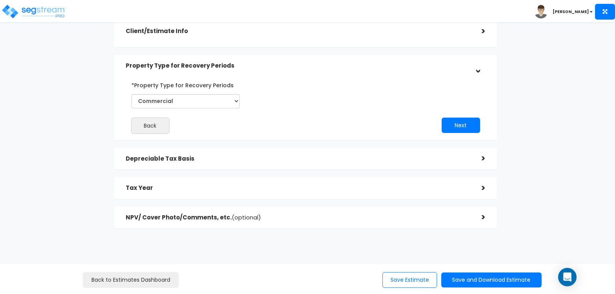
scroll to position [62, 0]
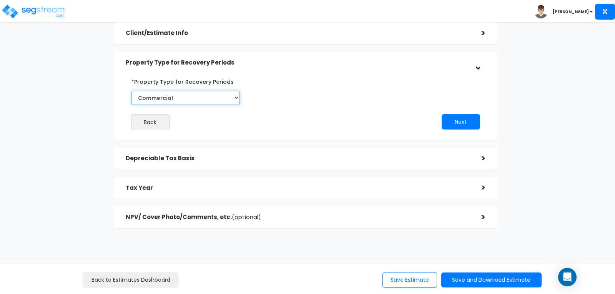
click at [236, 96] on select "Commercial Residential" at bounding box center [185, 98] width 108 height 14
select select "Residential"
click at [131, 91] on select "Commercial Residential" at bounding box center [185, 98] width 108 height 14
click at [449, 122] on button "Next" at bounding box center [461, 121] width 38 height 15
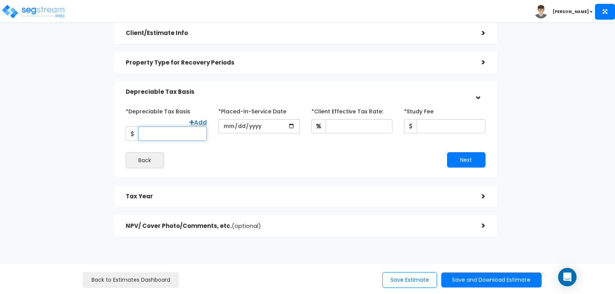
click at [158, 126] on input "*Depreciable Tax Basis" at bounding box center [172, 133] width 68 height 14
type input "950,000"
type input "2025-10-15"
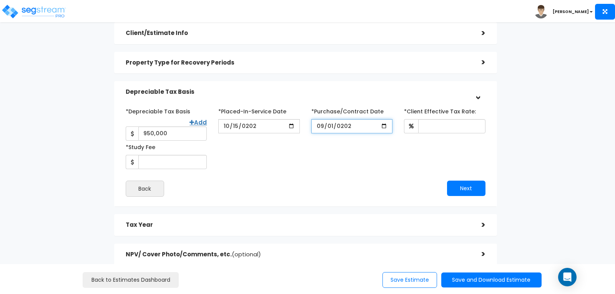
type input "2025-09-01"
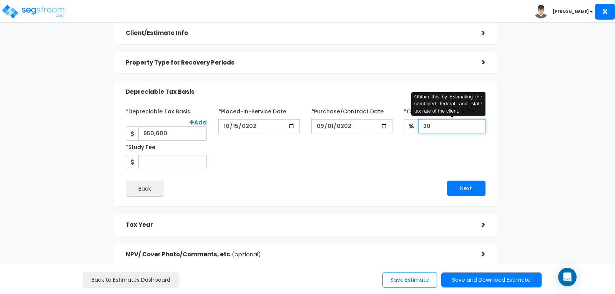
type input "30"
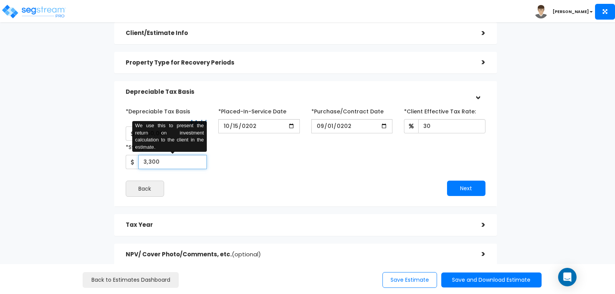
type input "3,300"
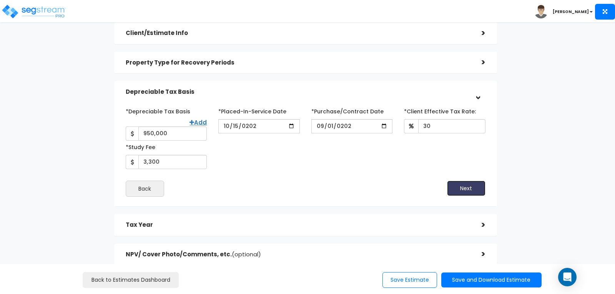
click at [466, 182] on button "Next" at bounding box center [466, 188] width 38 height 15
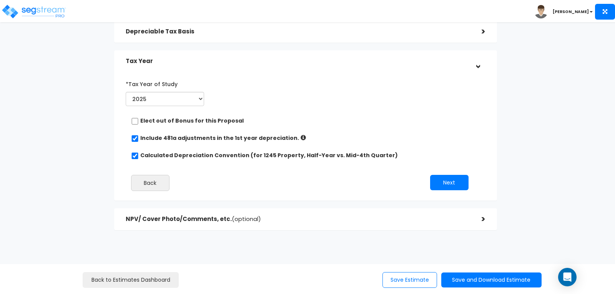
scroll to position [125, 0]
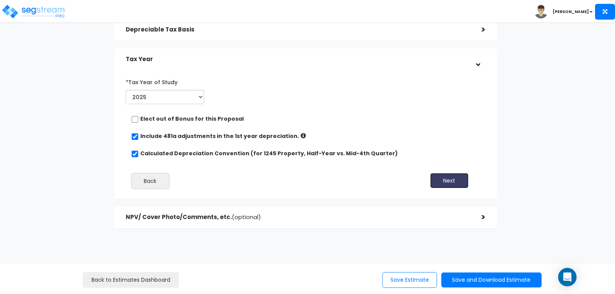
click at [445, 177] on button "Next" at bounding box center [449, 180] width 38 height 15
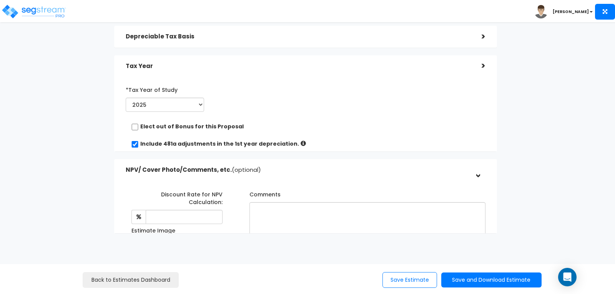
scroll to position [116, 0]
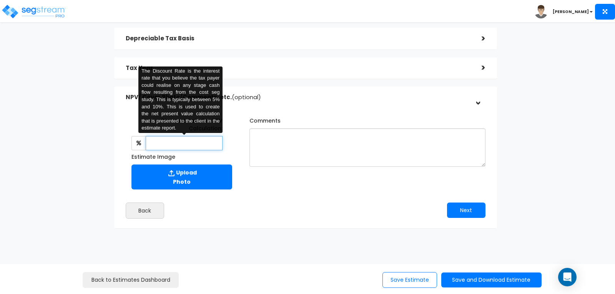
click at [200, 144] on input "text" at bounding box center [184, 143] width 77 height 14
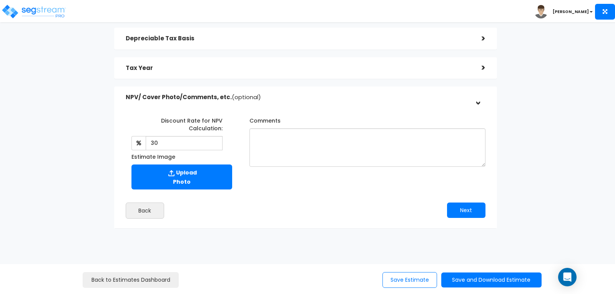
click at [314, 184] on div "Discount Rate for NPV Calculation: 30 The Discount Rate is the interest rate th…" at bounding box center [305, 151] width 371 height 83
click at [466, 206] on button "Next" at bounding box center [466, 210] width 38 height 15
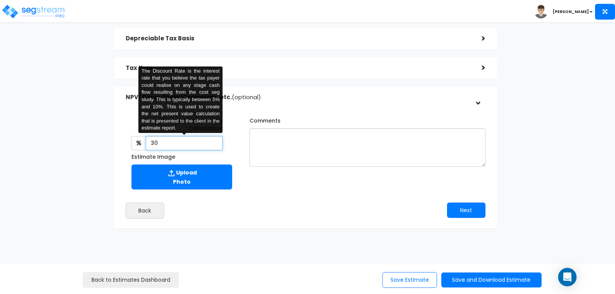
click at [163, 141] on input "30" at bounding box center [184, 143] width 77 height 14
type input "3"
type input "8"
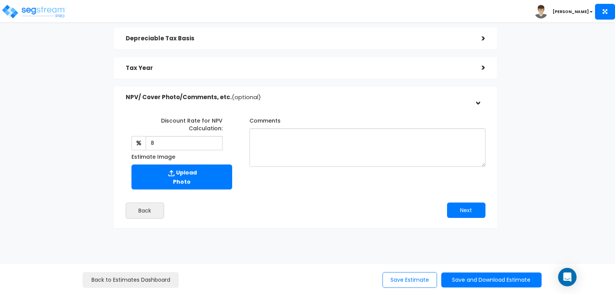
click at [355, 201] on div "Discount Rate for NPV Calculation: 8 The Discount Rate is the interest rate tha…" at bounding box center [305, 164] width 371 height 116
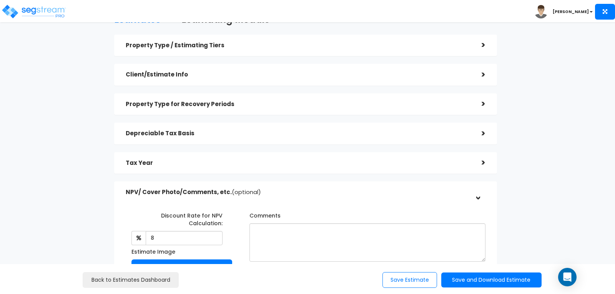
scroll to position [0, 0]
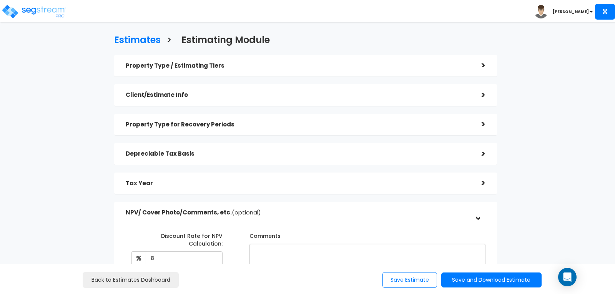
click at [483, 155] on div ">" at bounding box center [477, 154] width 15 height 12
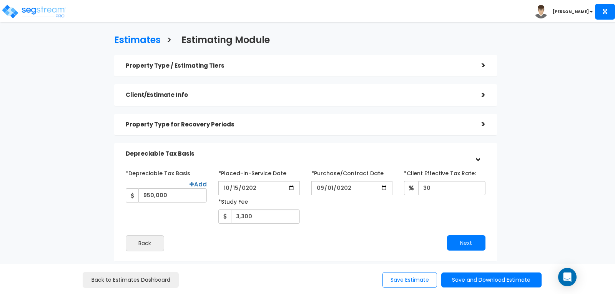
click at [477, 158] on div ">" at bounding box center [478, 153] width 12 height 15
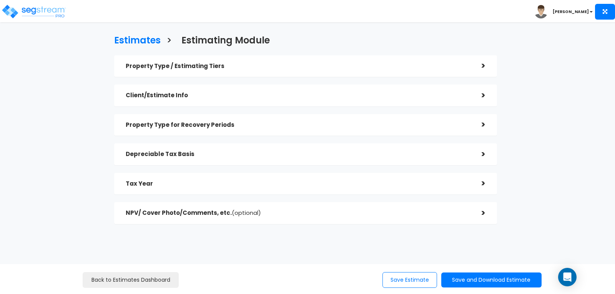
scroll to position [0, 0]
click at [489, 278] on button "Save and Download Estimate" at bounding box center [491, 280] width 100 height 15
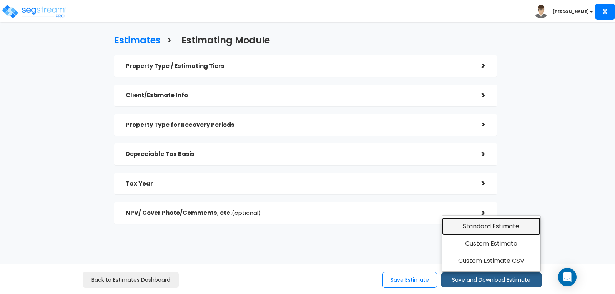
click at [481, 228] on link "Standard Estimate" at bounding box center [491, 227] width 99 height 18
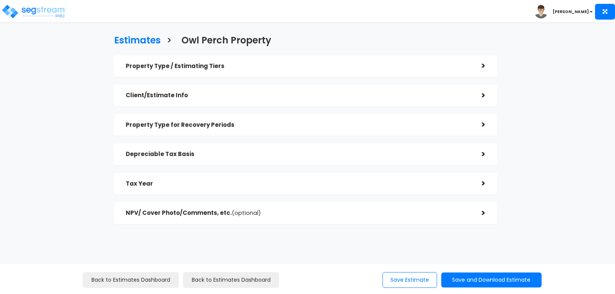
checkbox input "true"
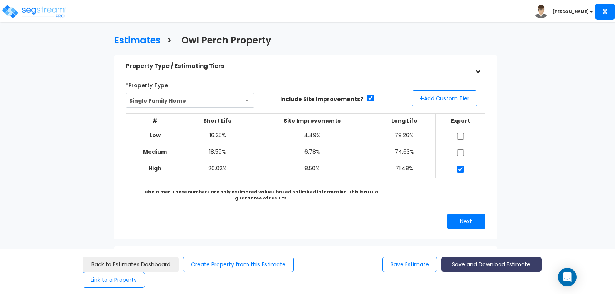
click at [484, 262] on button "Save and Download Estimate" at bounding box center [491, 264] width 100 height 15
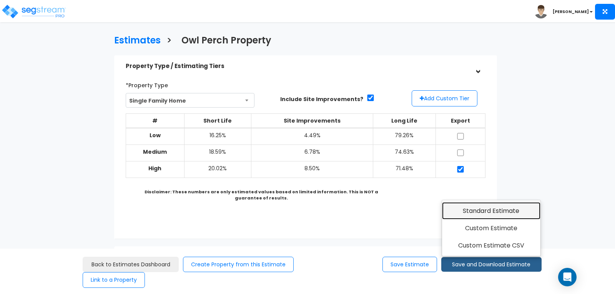
click at [486, 213] on link "Standard Estimate" at bounding box center [491, 211] width 99 height 18
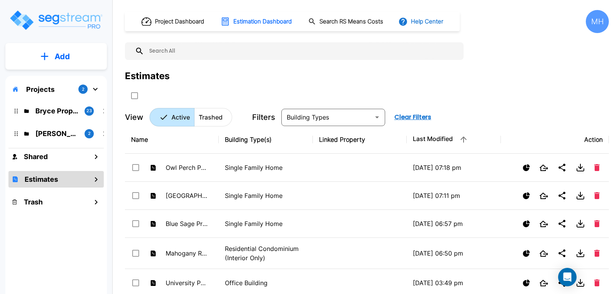
click at [427, 22] on button "Help Center" at bounding box center [422, 21] width 50 height 15
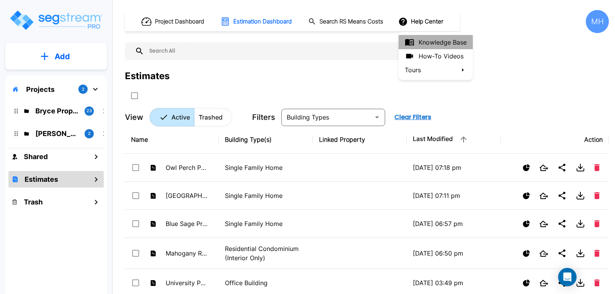
click at [425, 36] on link "Knowledge Base" at bounding box center [436, 42] width 74 height 14
